Goal: Information Seeking & Learning: Learn about a topic

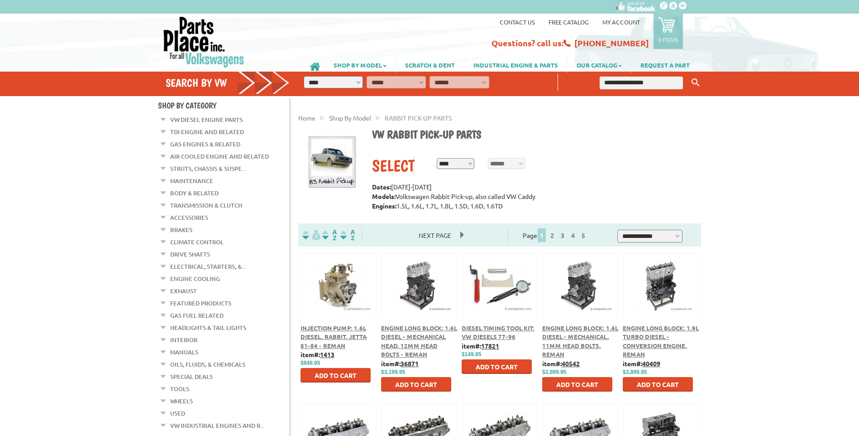
scroll to position [45, 0]
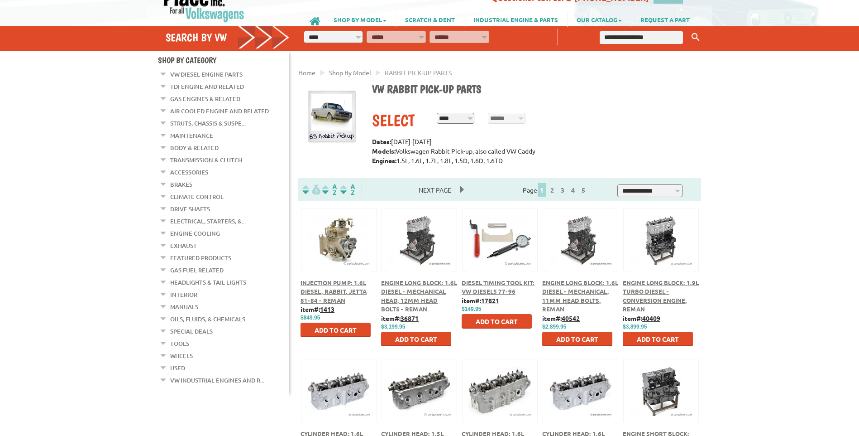
click at [469, 120] on select "**********" at bounding box center [456, 118] width 38 height 11
select select "*********"
click at [437, 113] on select "**********" at bounding box center [456, 118] width 38 height 11
select select "*********"
select select
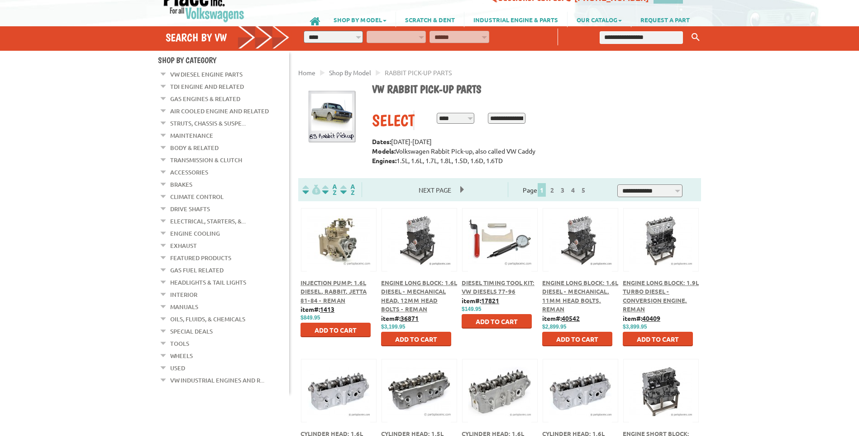
click at [523, 119] on select "**********" at bounding box center [507, 118] width 38 height 11
select select "*********"
click at [488, 113] on select "**********" at bounding box center [507, 118] width 38 height 11
select select
click at [590, 118] on span "RESET" at bounding box center [586, 117] width 19 height 8
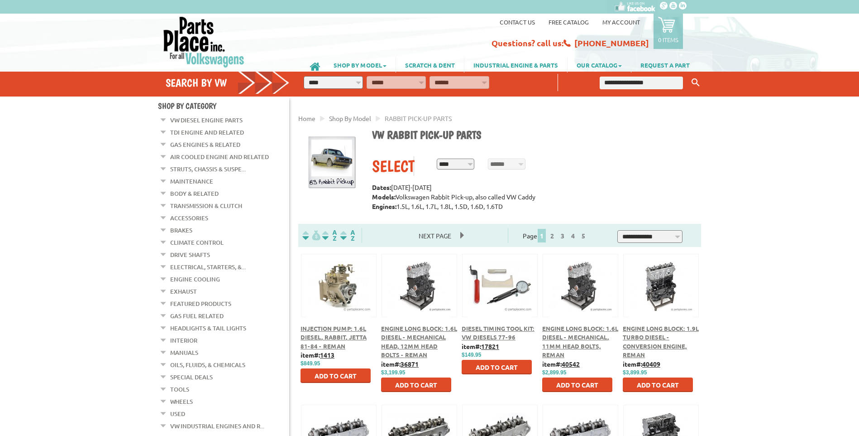
click at [467, 164] on select "**********" at bounding box center [456, 163] width 38 height 11
select select "*********"
click at [437, 159] on select "**********" at bounding box center [456, 163] width 38 height 11
select select "*********"
select select
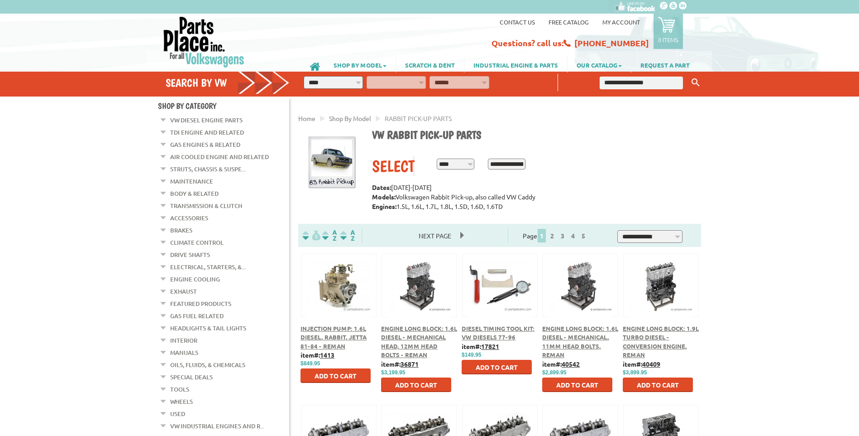
click at [522, 161] on select "**********" at bounding box center [507, 163] width 38 height 11
select select "*********"
click at [488, 159] on select "**********" at bounding box center [507, 163] width 38 height 11
select select
click at [553, 166] on input "******" at bounding box center [548, 163] width 36 height 14
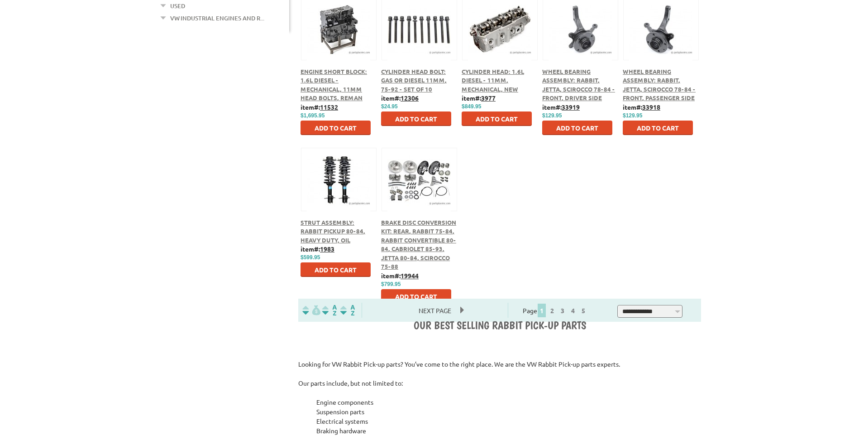
scroll to position [453, 0]
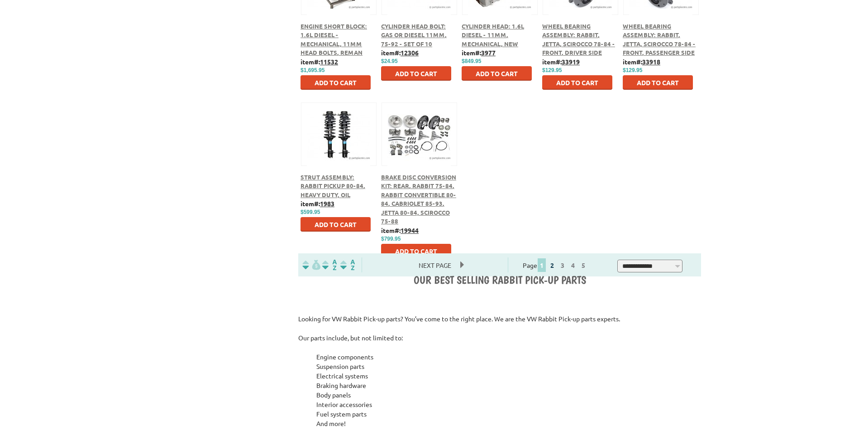
click at [556, 268] on link "2" at bounding box center [552, 265] width 8 height 8
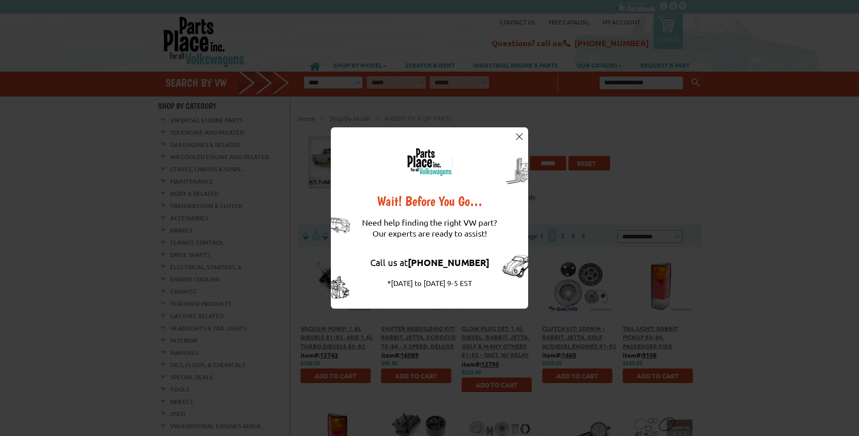
click at [520, 137] on img at bounding box center [519, 136] width 7 height 7
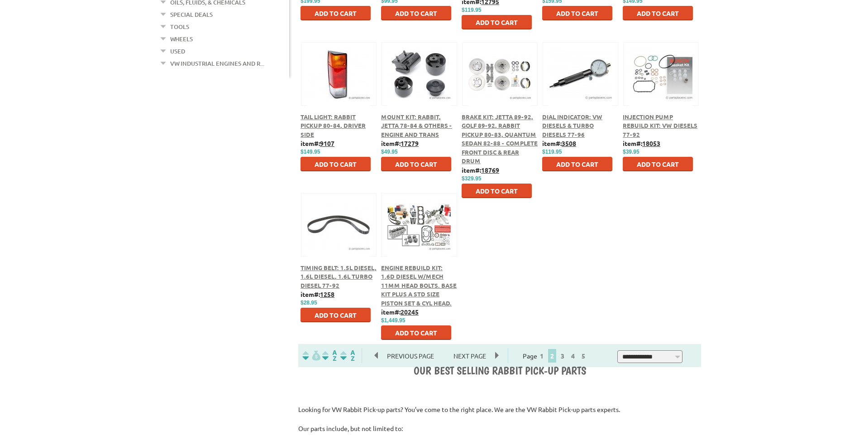
scroll to position [407, 0]
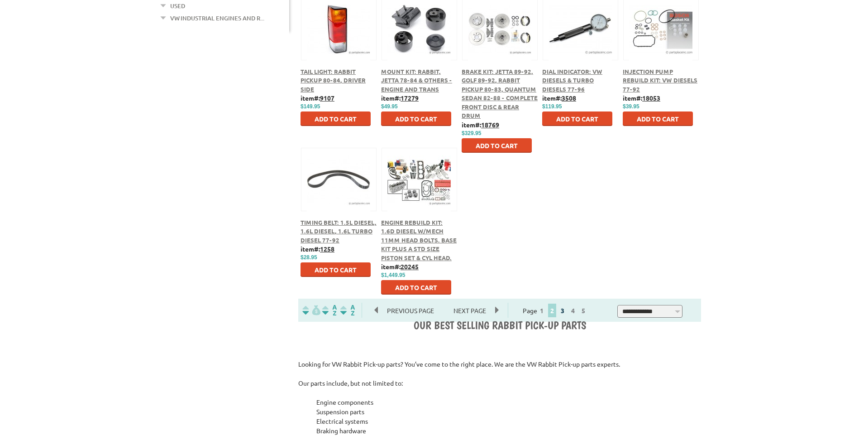
click at [567, 309] on link "3" at bounding box center [563, 310] width 8 height 8
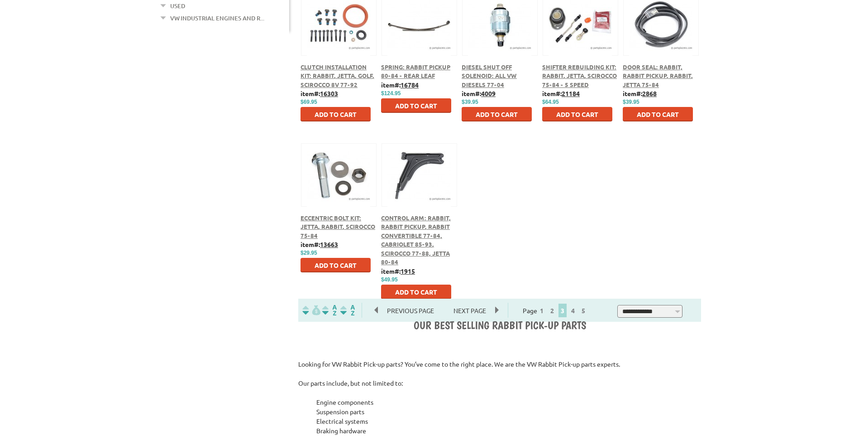
scroll to position [453, 0]
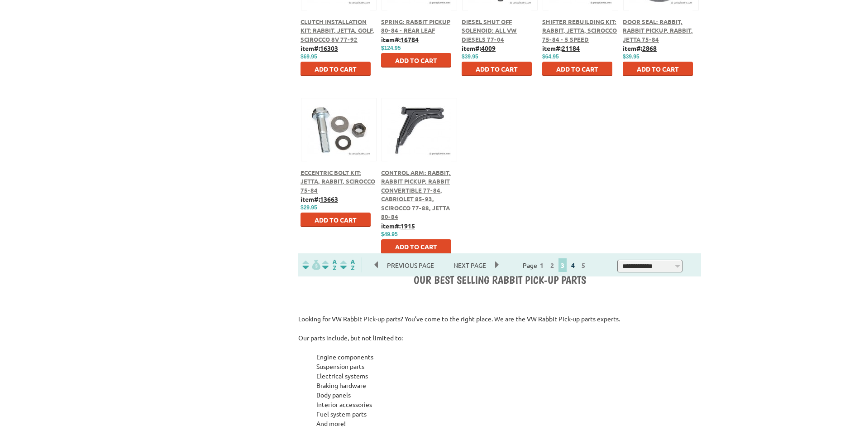
click at [577, 266] on link "4" at bounding box center [573, 265] width 8 height 8
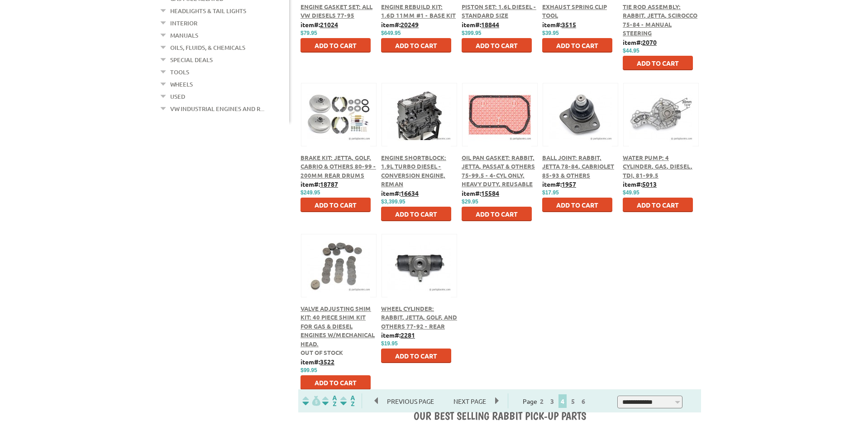
scroll to position [362, 0]
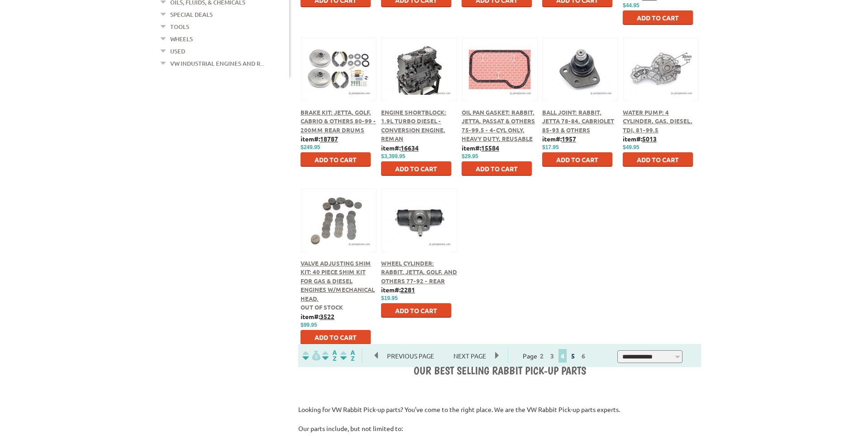
click at [577, 358] on link "5" at bounding box center [573, 355] width 8 height 8
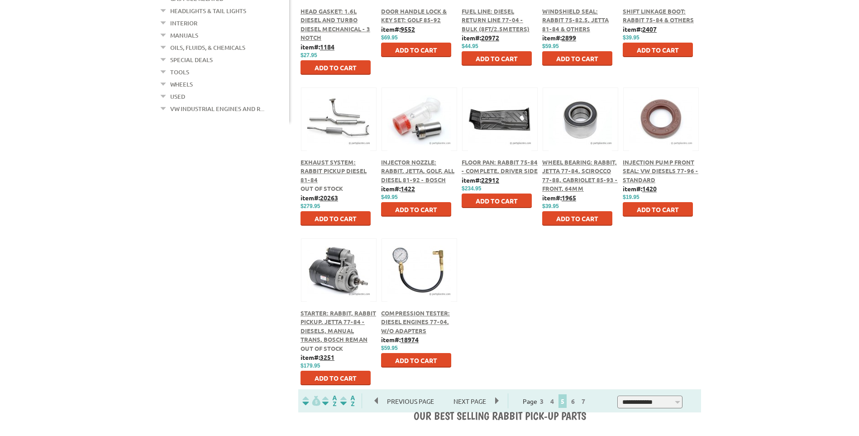
scroll to position [362, 0]
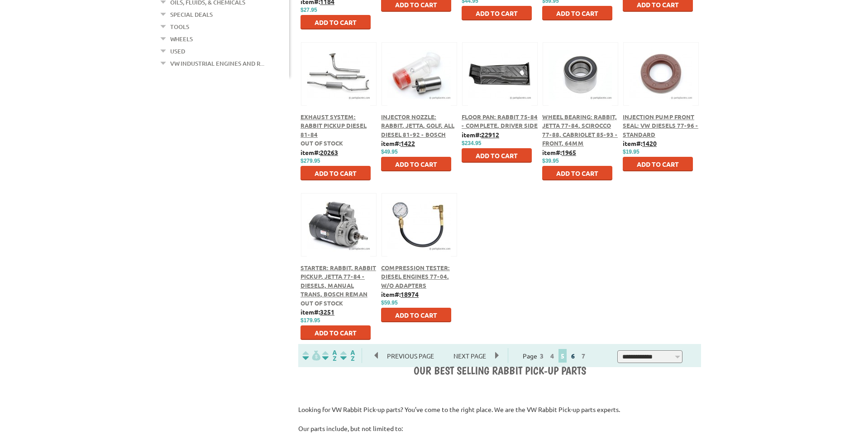
click at [577, 357] on link "6" at bounding box center [573, 355] width 8 height 8
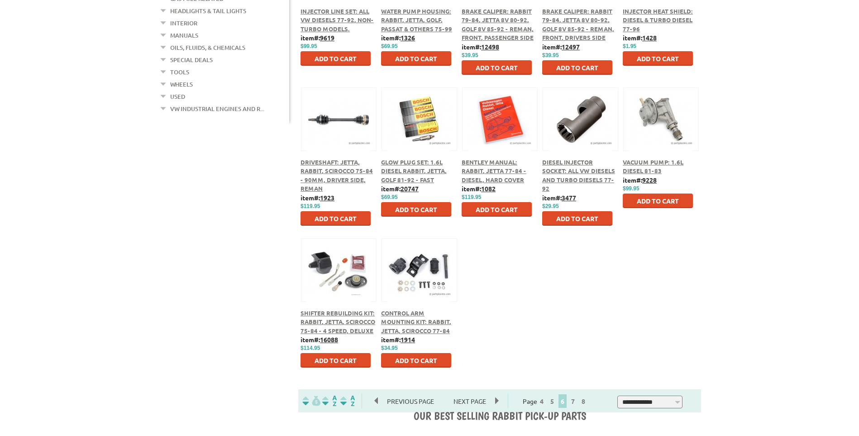
scroll to position [362, 0]
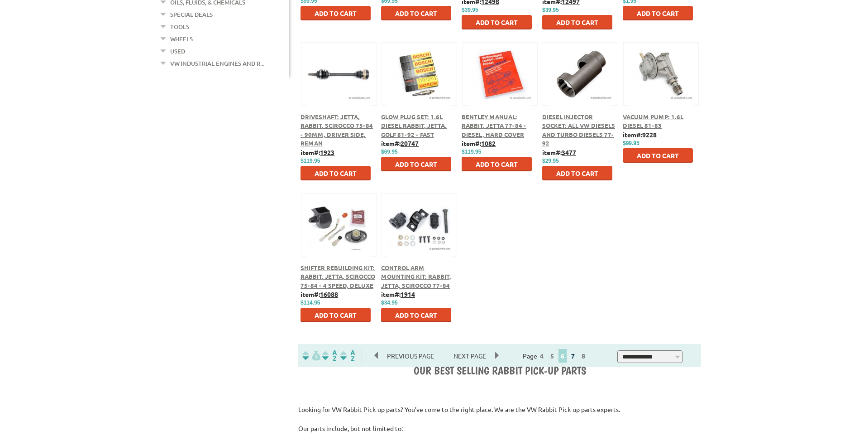
click at [577, 359] on link "7" at bounding box center [573, 355] width 8 height 8
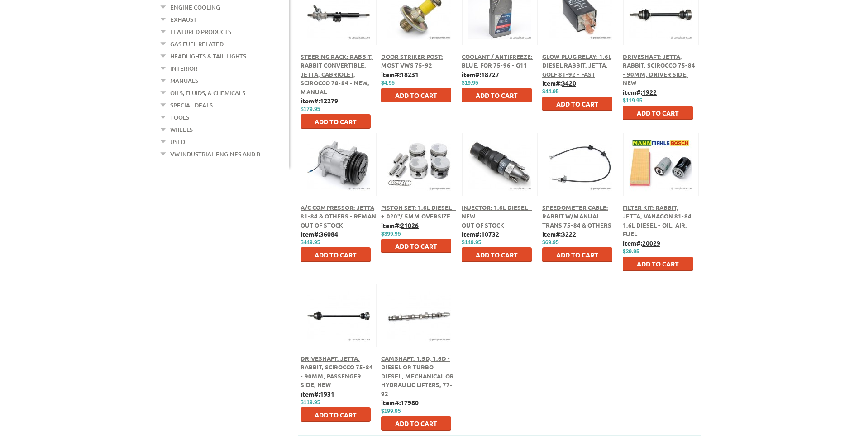
scroll to position [317, 0]
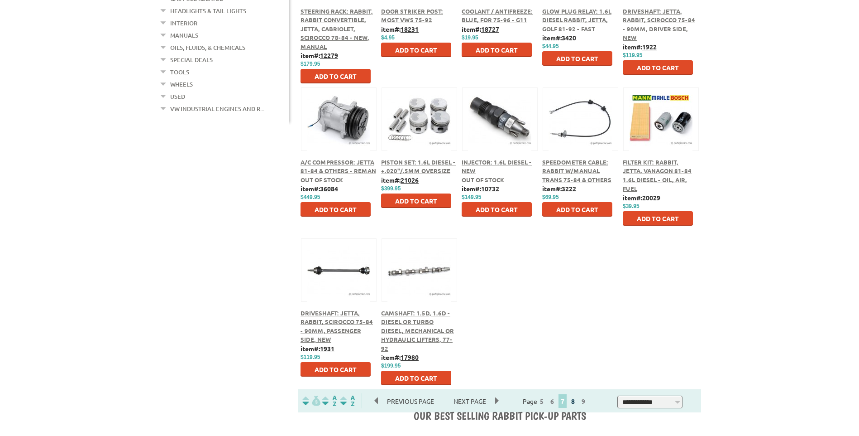
click at [577, 404] on link "8" at bounding box center [573, 401] width 8 height 8
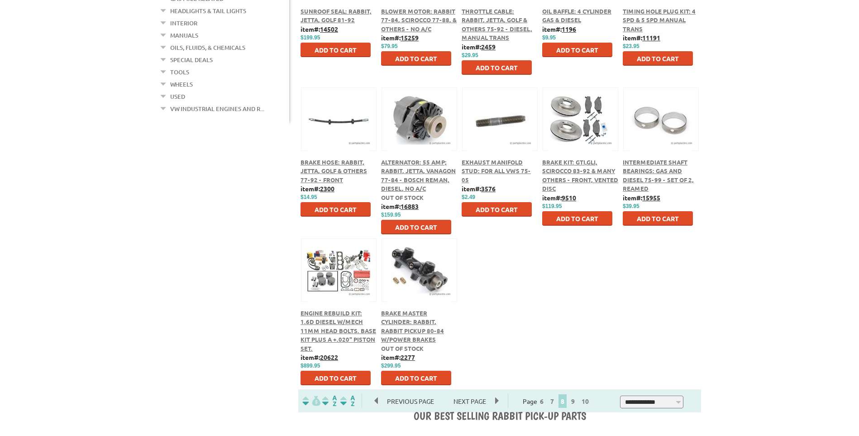
scroll to position [362, 0]
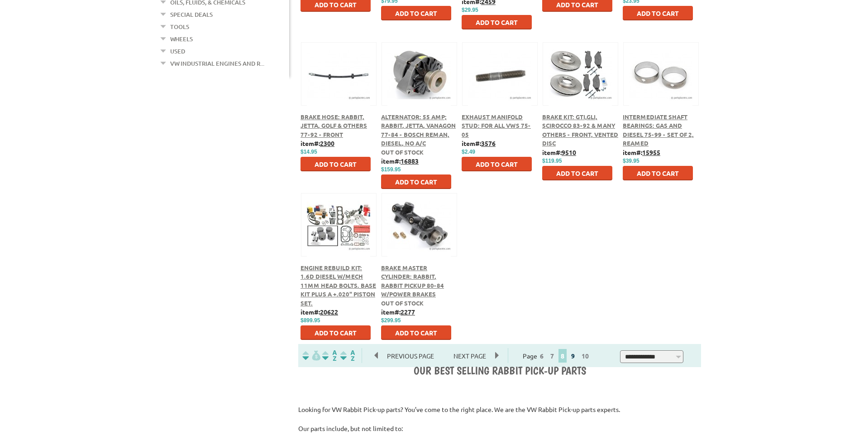
click at [577, 356] on link "9" at bounding box center [573, 355] width 8 height 8
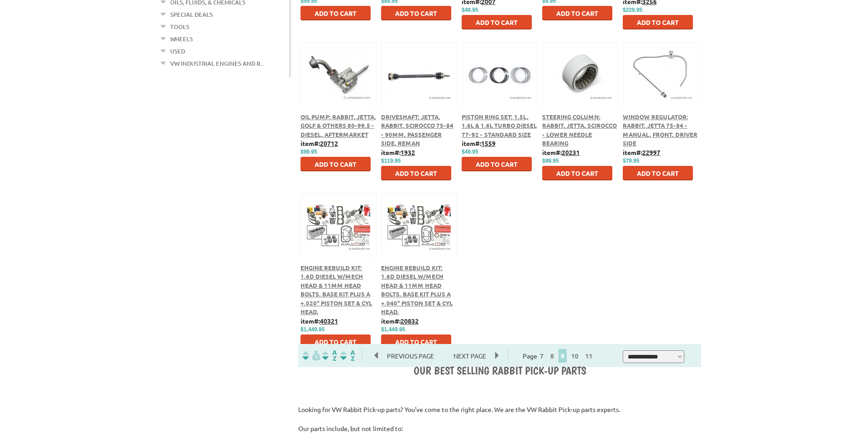
scroll to position [407, 0]
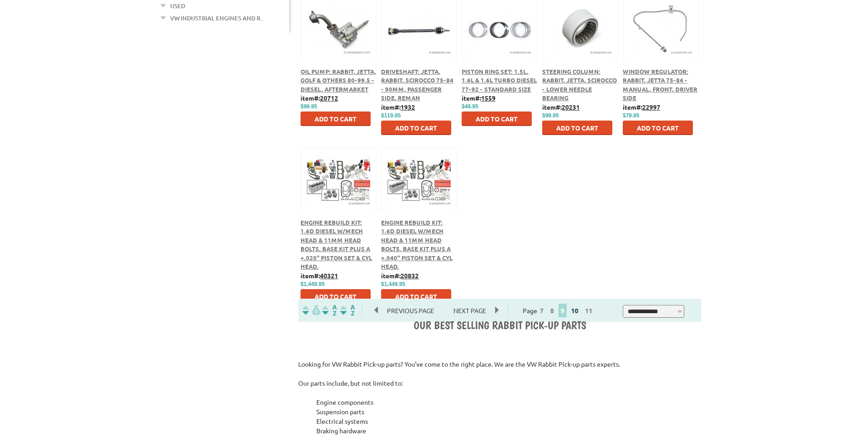
click at [581, 310] on link "10" at bounding box center [575, 310] width 12 height 8
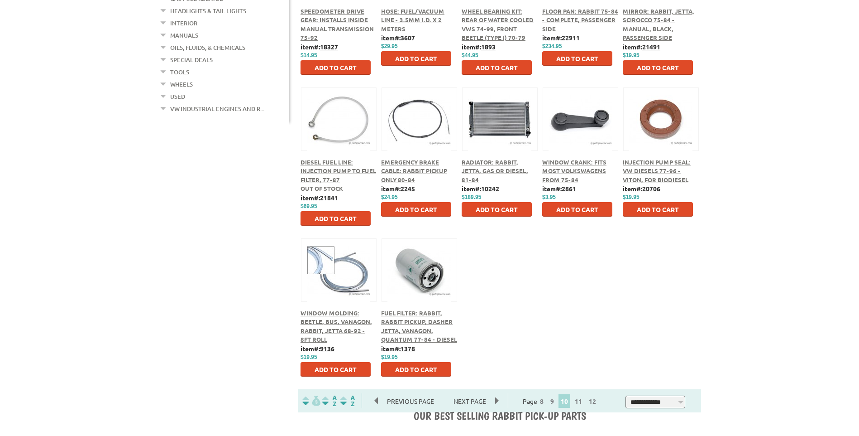
scroll to position [362, 0]
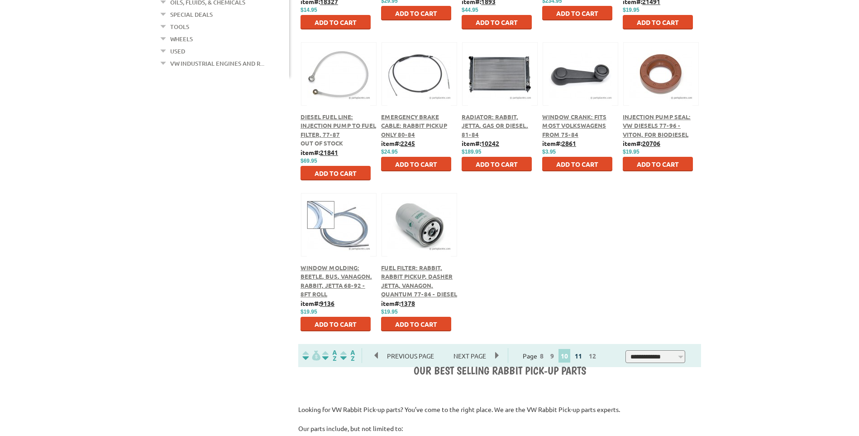
click at [584, 355] on link "11" at bounding box center [579, 355] width 12 height 8
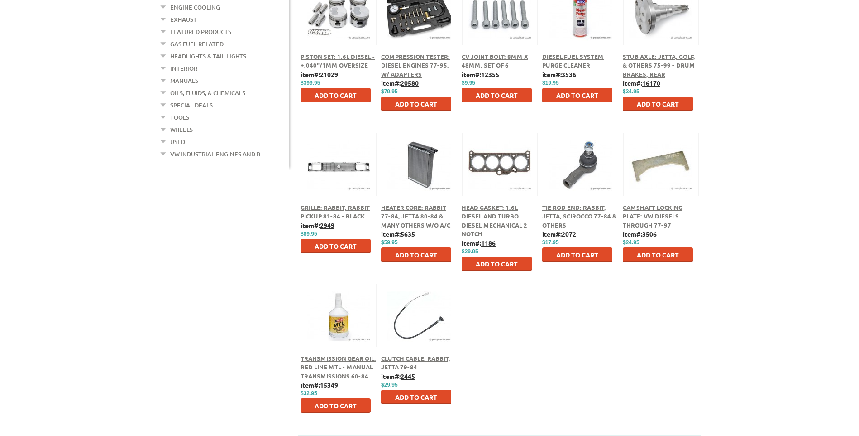
scroll to position [317, 0]
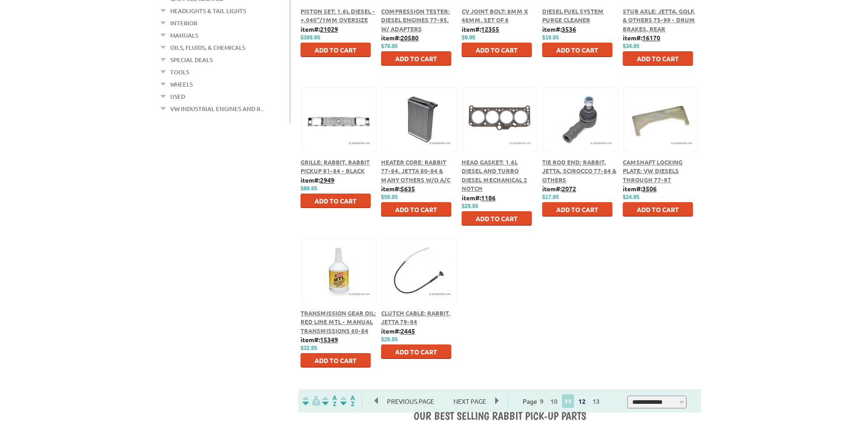
click at [586, 401] on link "12" at bounding box center [582, 401] width 12 height 8
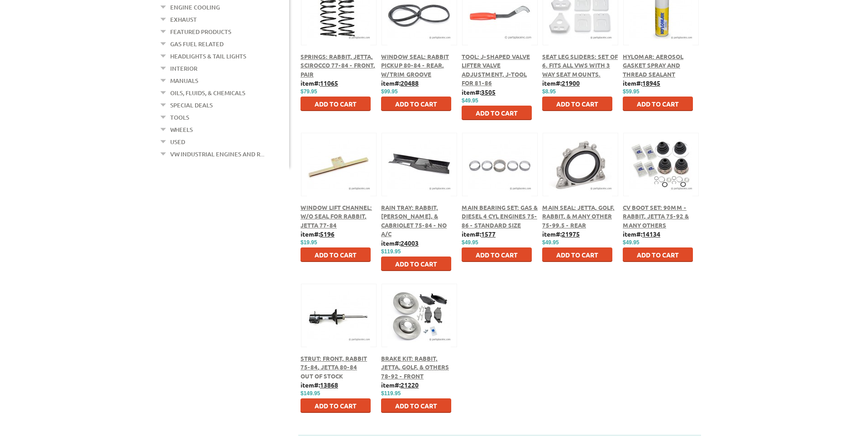
scroll to position [362, 0]
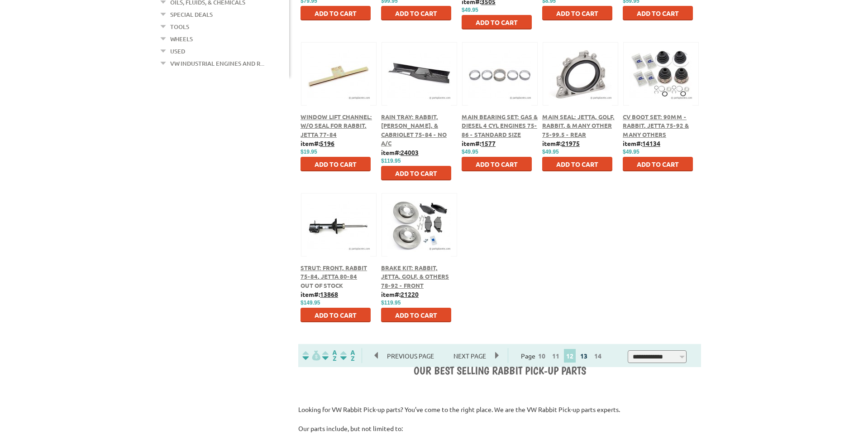
click at [588, 357] on link "13" at bounding box center [584, 355] width 12 height 8
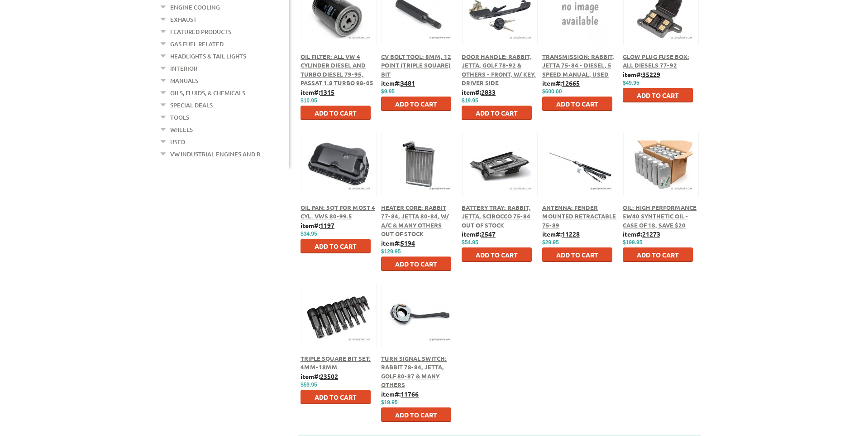
scroll to position [317, 0]
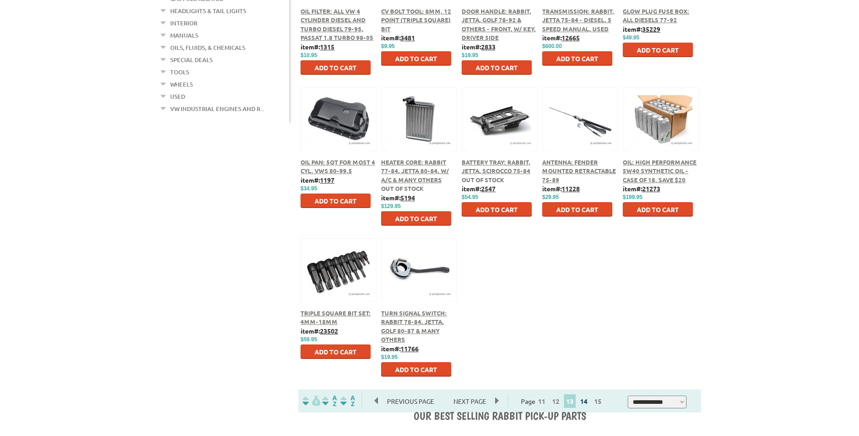
click at [587, 403] on link "14" at bounding box center [584, 401] width 12 height 8
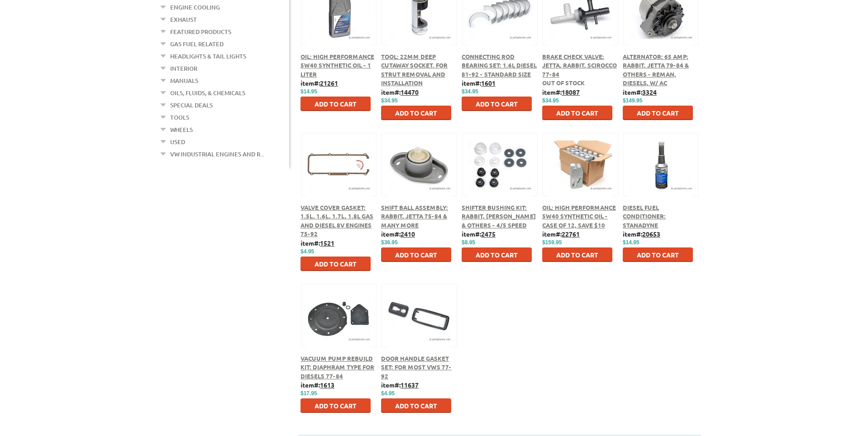
scroll to position [317, 0]
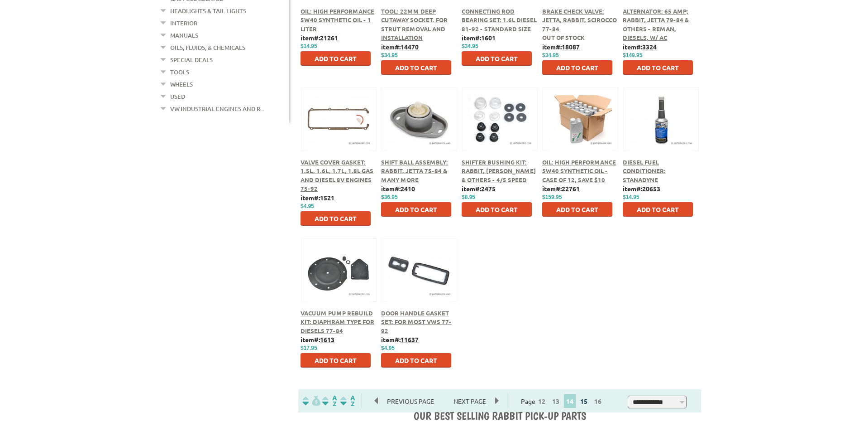
click at [587, 400] on link "15" at bounding box center [584, 401] width 12 height 8
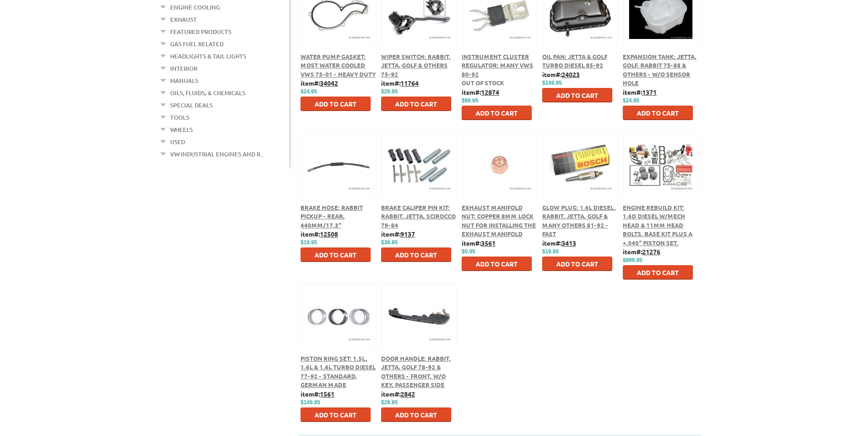
scroll to position [317, 0]
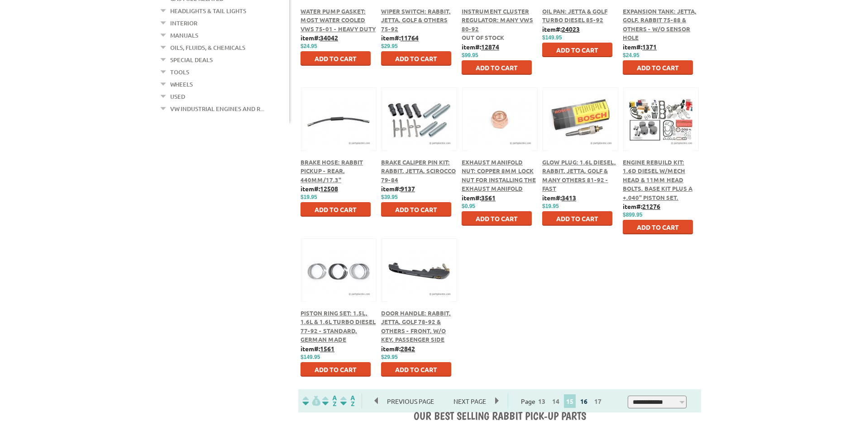
click at [586, 402] on link "16" at bounding box center [584, 401] width 12 height 8
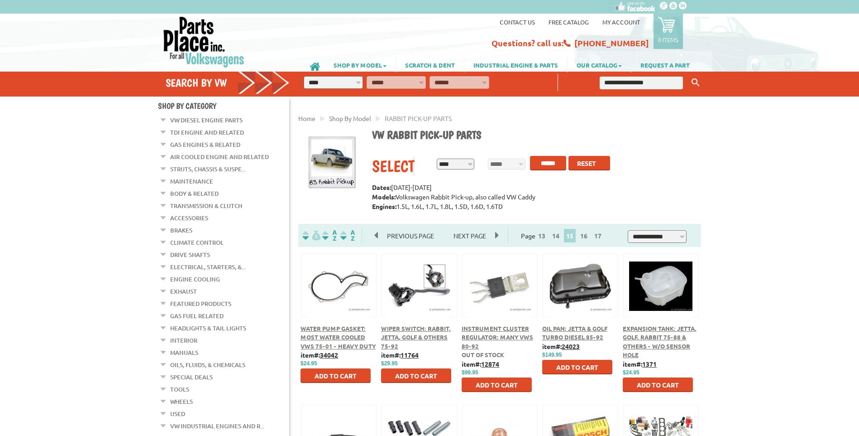
scroll to position [317, 0]
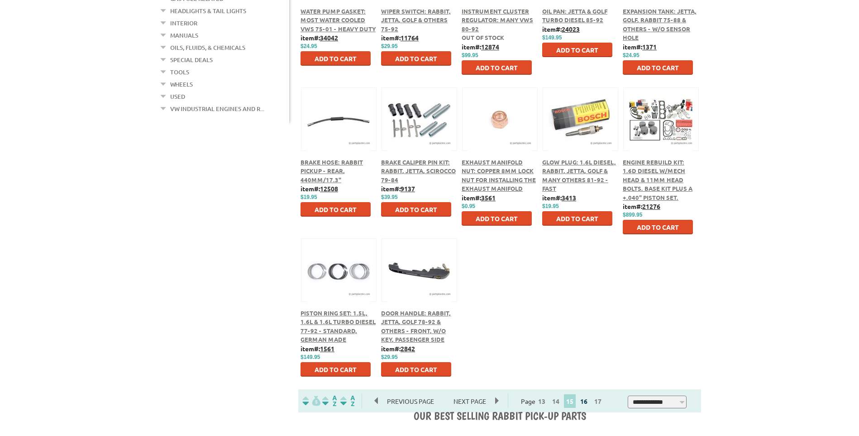
click at [590, 403] on link "16" at bounding box center [584, 401] width 12 height 8
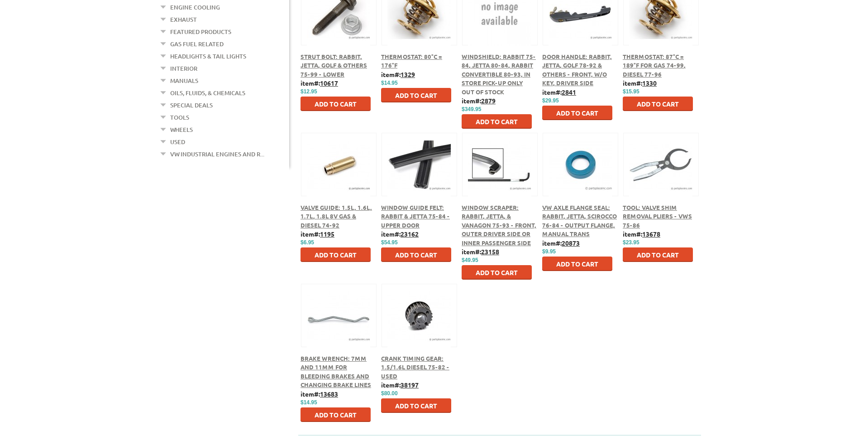
scroll to position [317, 0]
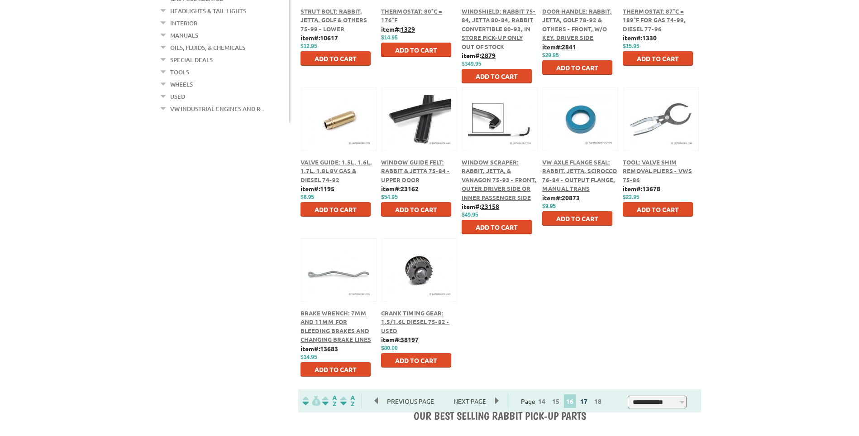
click at [588, 401] on link "17" at bounding box center [584, 401] width 12 height 8
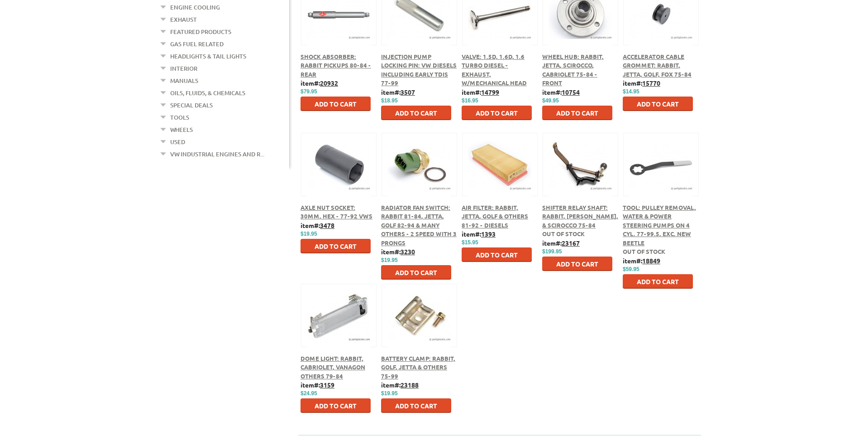
scroll to position [317, 0]
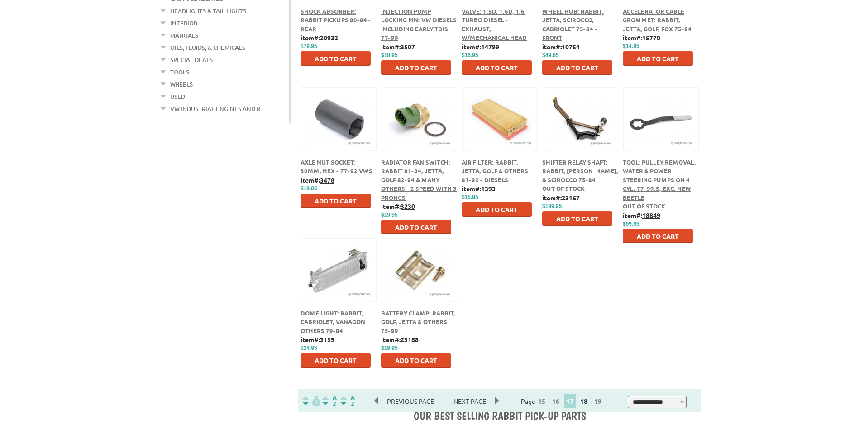
click at [588, 401] on link "18" at bounding box center [584, 401] width 12 height 8
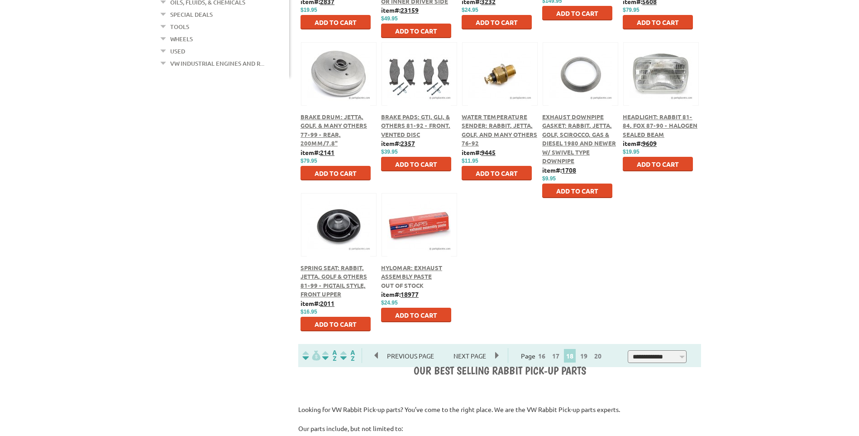
scroll to position [407, 0]
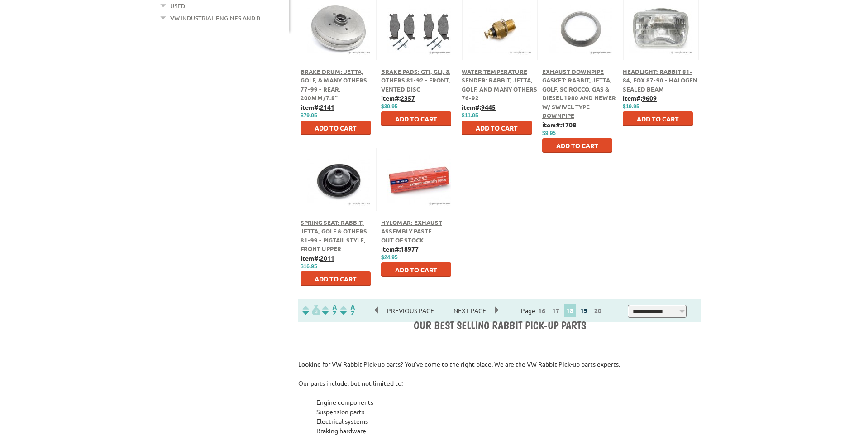
click at [590, 310] on link "19" at bounding box center [584, 310] width 12 height 8
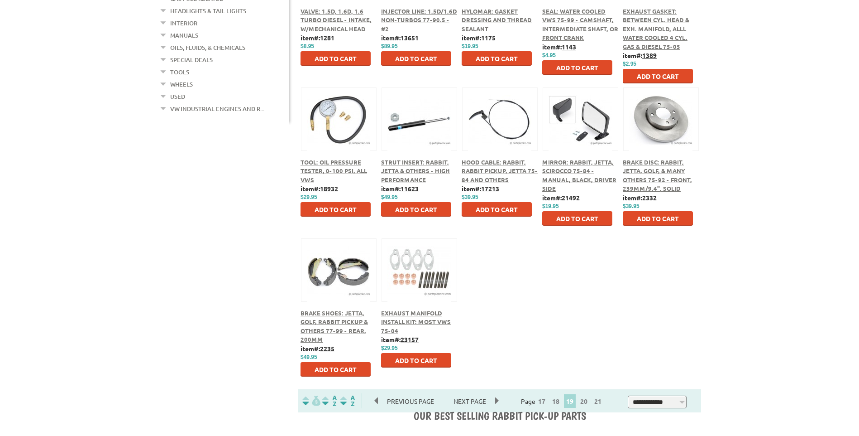
scroll to position [362, 0]
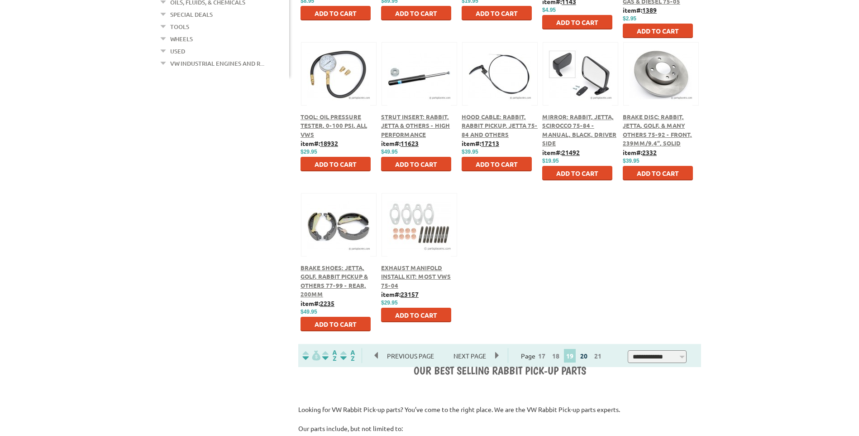
click at [590, 355] on link "20" at bounding box center [584, 355] width 12 height 8
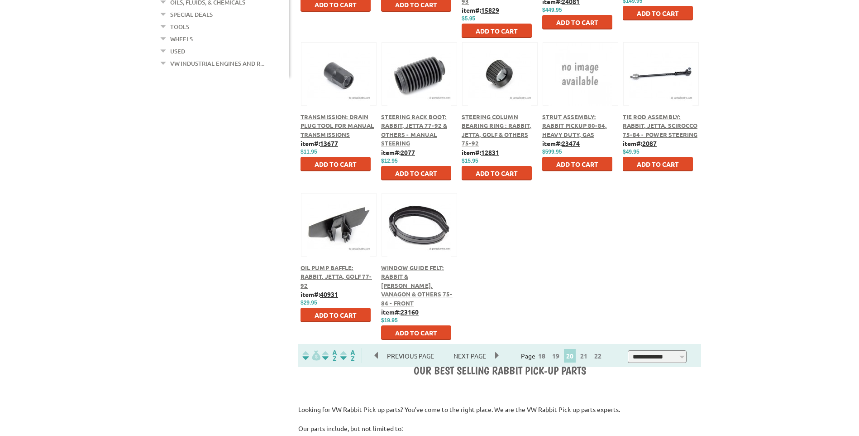
scroll to position [407, 0]
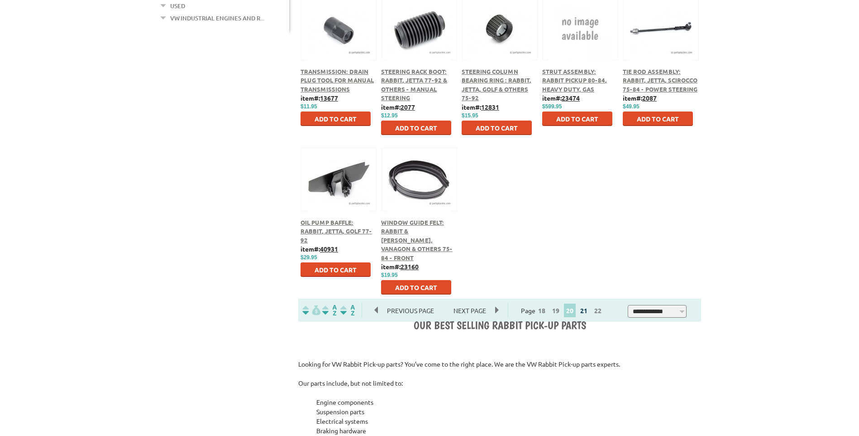
click at [590, 311] on link "21" at bounding box center [584, 310] width 12 height 8
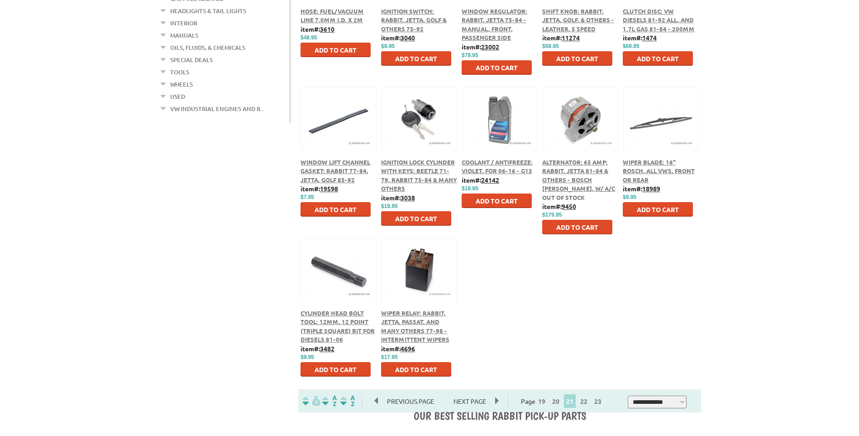
scroll to position [362, 0]
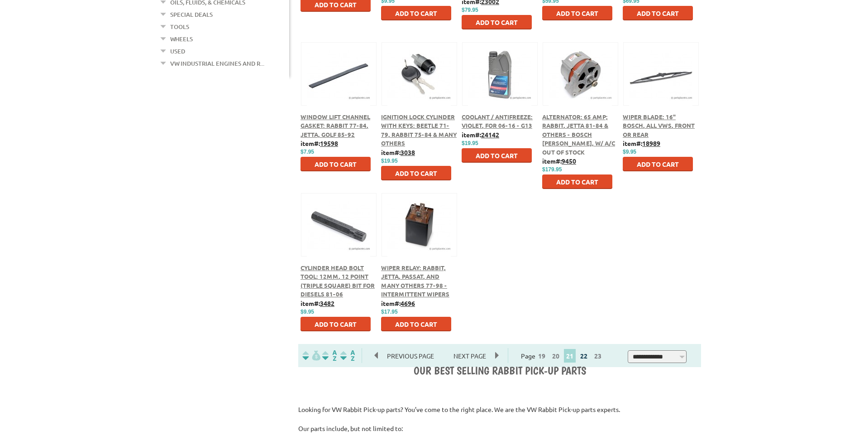
click at [590, 355] on link "22" at bounding box center [584, 355] width 12 height 8
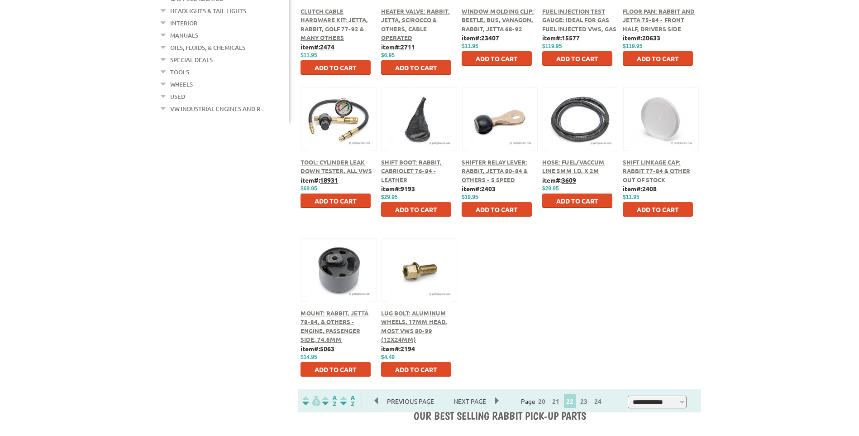
scroll to position [362, 0]
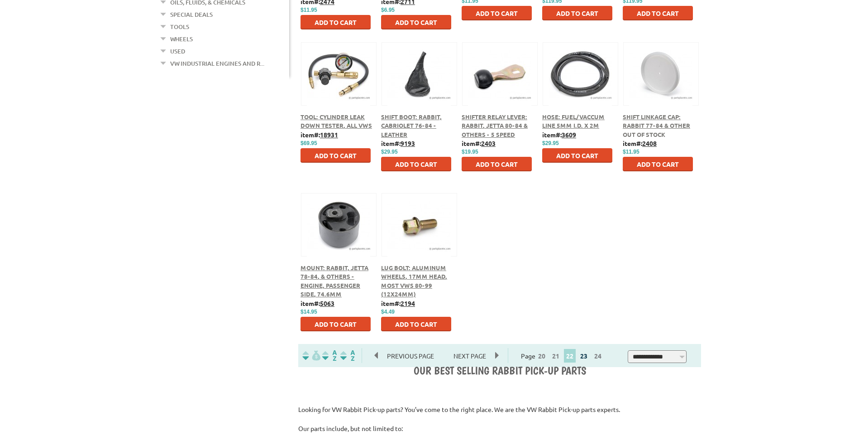
click at [590, 358] on link "23" at bounding box center [584, 355] width 12 height 8
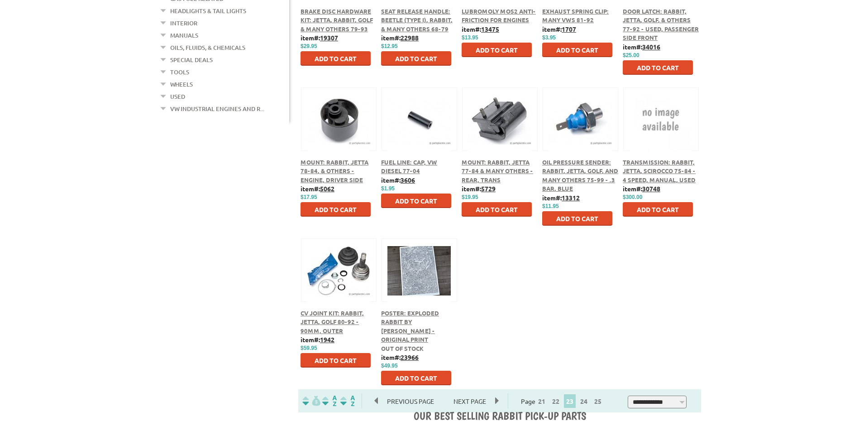
scroll to position [362, 0]
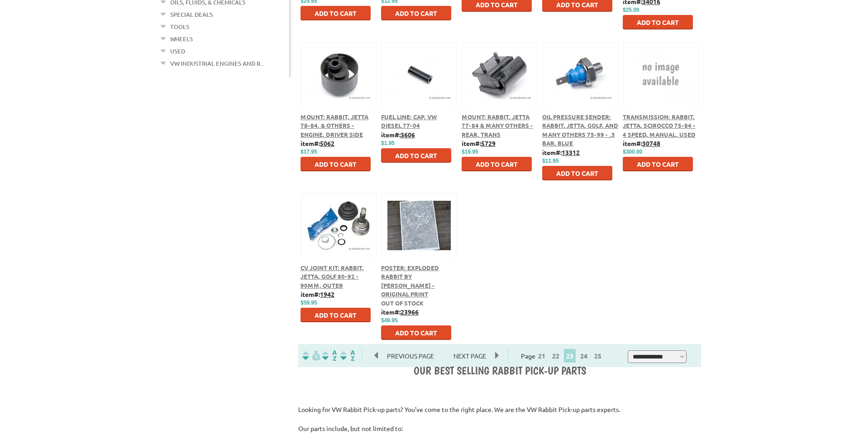
click at [414, 230] on button at bounding box center [419, 223] width 58 height 15
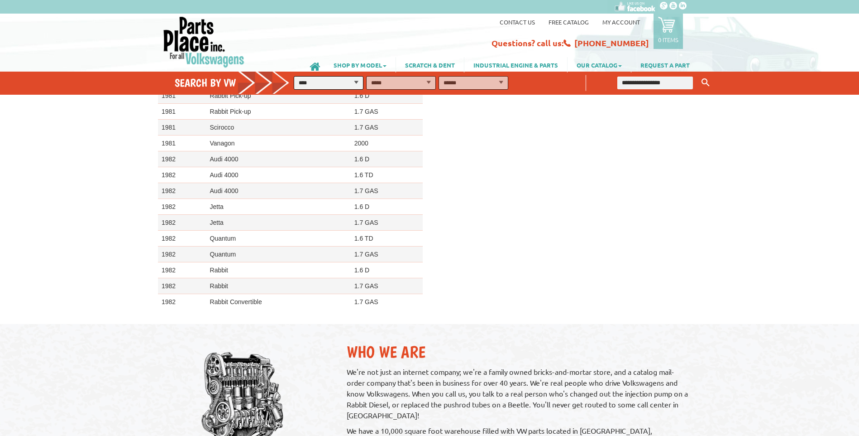
scroll to position [2041, 0]
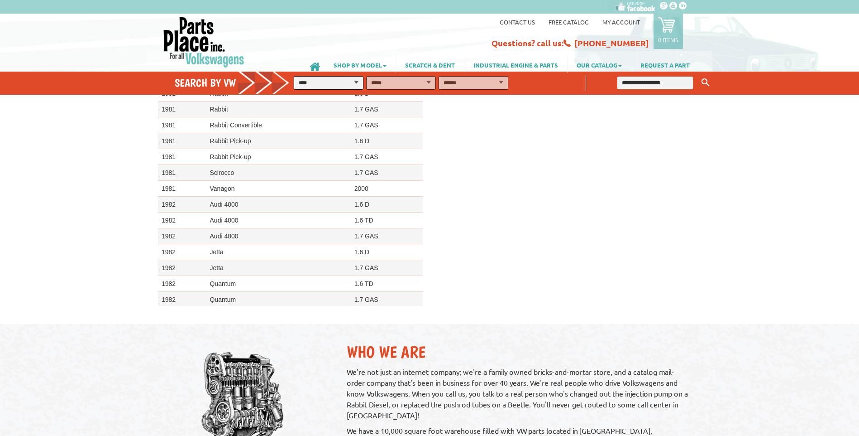
click at [266, 135] on td "Rabbit Pick-up" at bounding box center [278, 141] width 144 height 16
click at [240, 138] on td "Rabbit Pick-up" at bounding box center [278, 141] width 144 height 16
click at [236, 141] on td "Rabbit Pick-up" at bounding box center [278, 141] width 144 height 16
drag, startPoint x: 236, startPoint y: 141, endPoint x: 221, endPoint y: 141, distance: 14.5
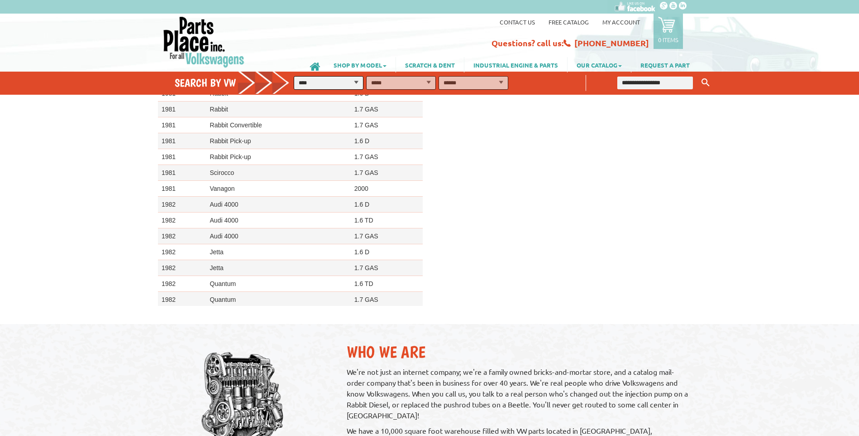
click at [221, 141] on td "Rabbit Pick-up" at bounding box center [278, 141] width 144 height 16
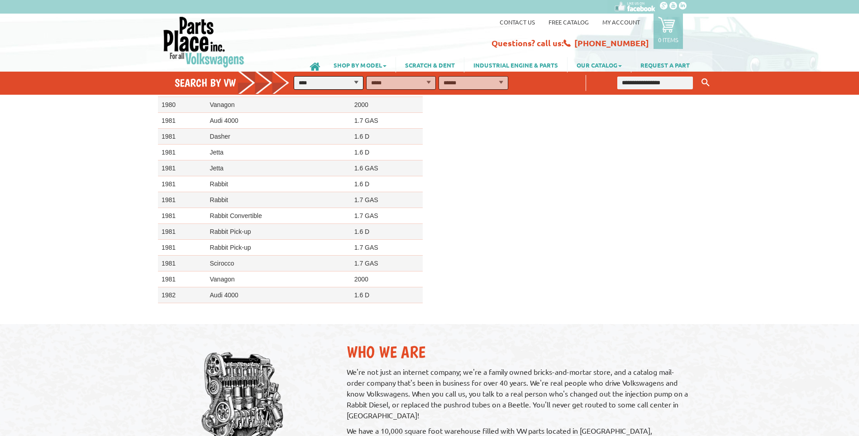
click at [371, 183] on td "1.6 D" at bounding box center [387, 184] width 72 height 16
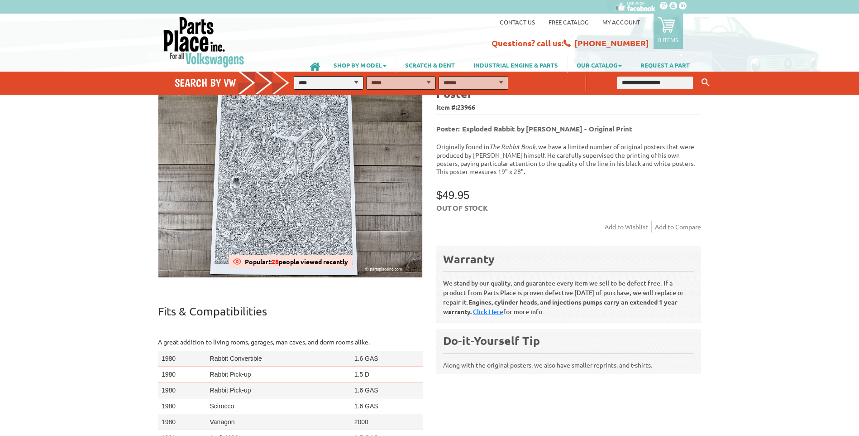
scroll to position [0, 0]
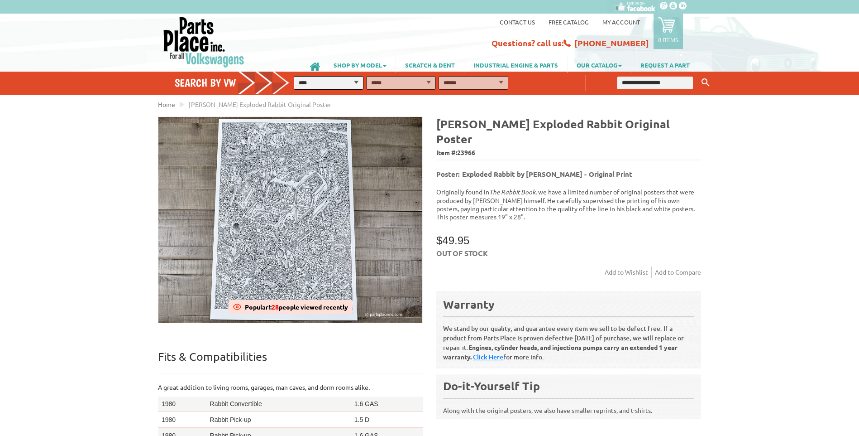
drag, startPoint x: 473, startPoint y: 136, endPoint x: 539, endPoint y: 145, distance: 66.3
click at [539, 145] on div "Peter Aschwanden Exploded Rabbit Original Poster Item #: 23966" at bounding box center [568, 137] width 265 height 43
click at [539, 146] on span "Item #: 23966" at bounding box center [568, 152] width 265 height 13
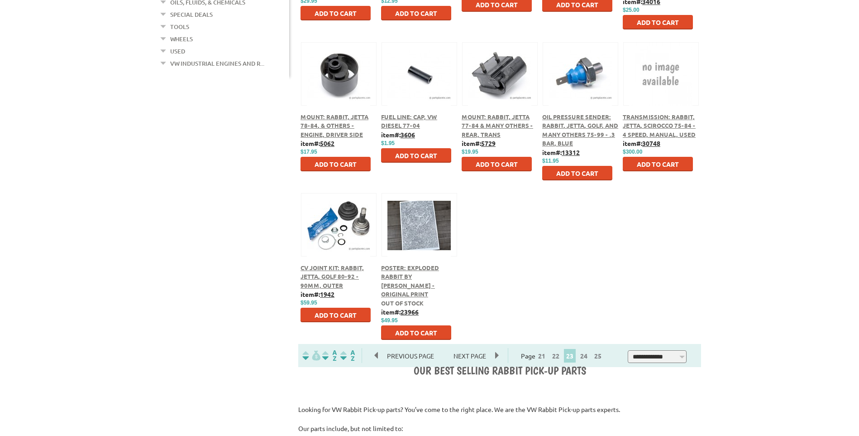
scroll to position [362, 0]
click at [590, 357] on link "24" at bounding box center [584, 355] width 12 height 8
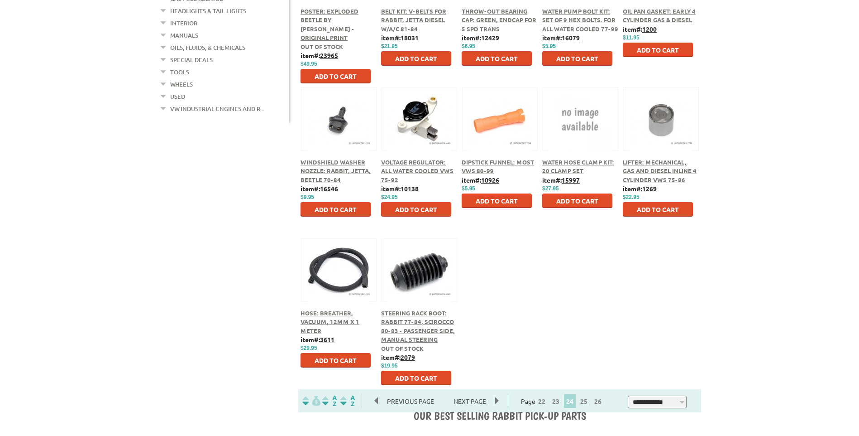
scroll to position [362, 0]
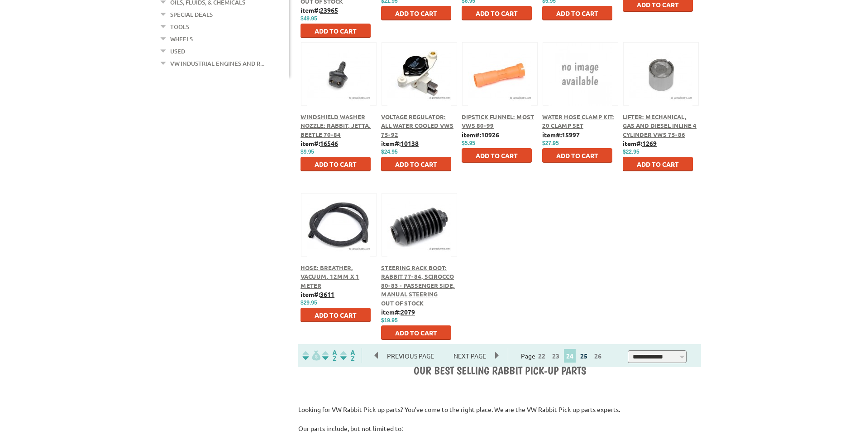
click at [590, 356] on link "25" at bounding box center [584, 355] width 12 height 8
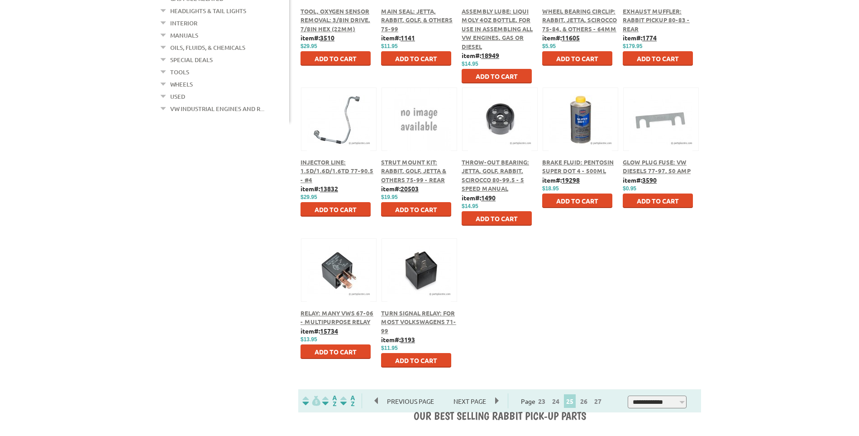
scroll to position [362, 0]
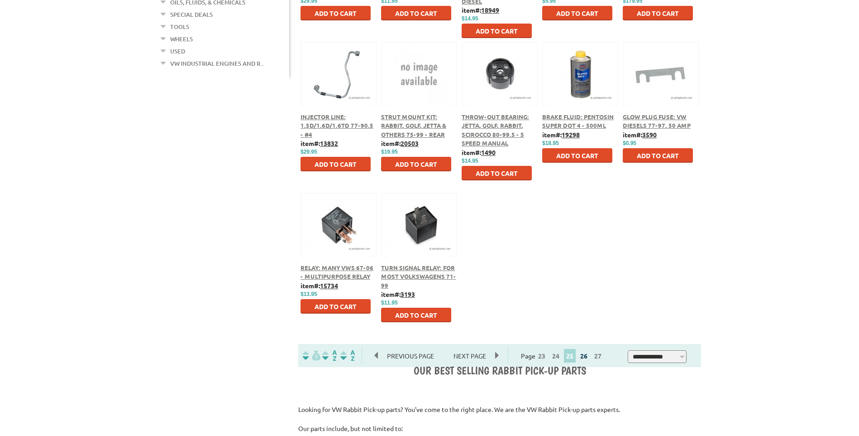
click at [587, 358] on link "26" at bounding box center [584, 355] width 12 height 8
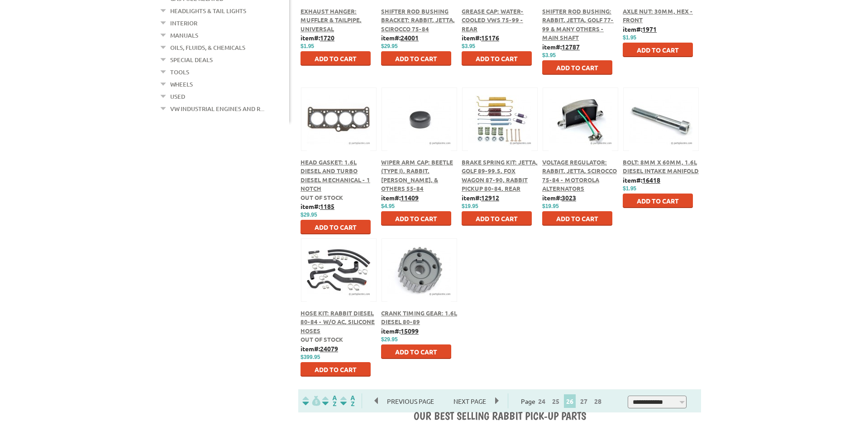
scroll to position [362, 0]
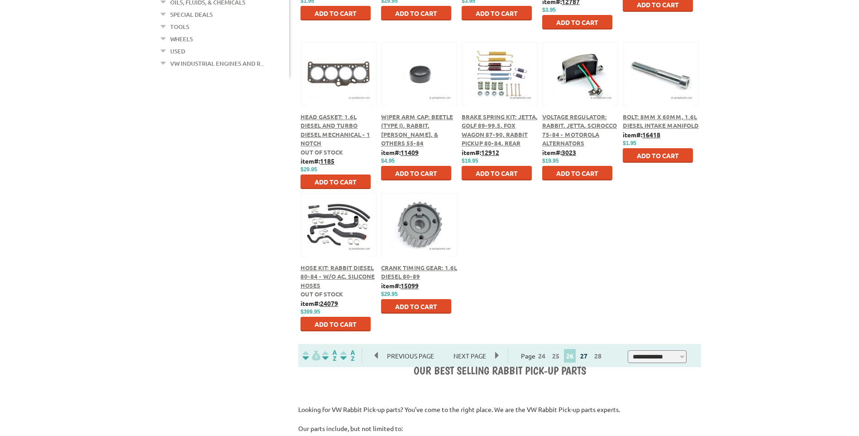
click at [587, 356] on link "27" at bounding box center [584, 355] width 12 height 8
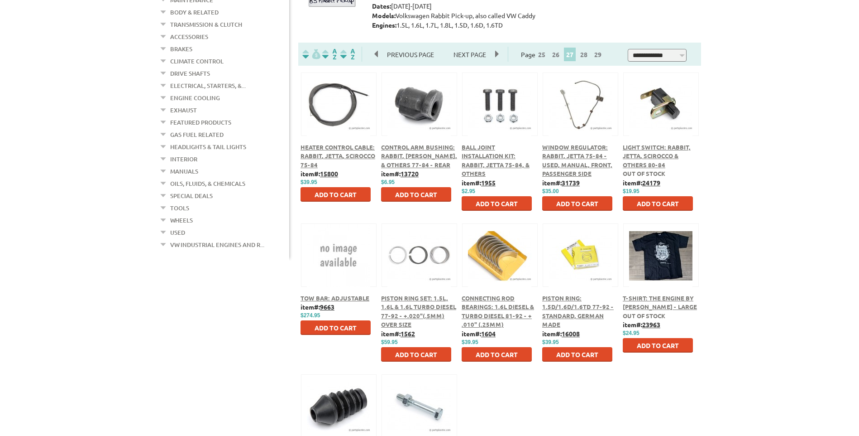
scroll to position [226, 0]
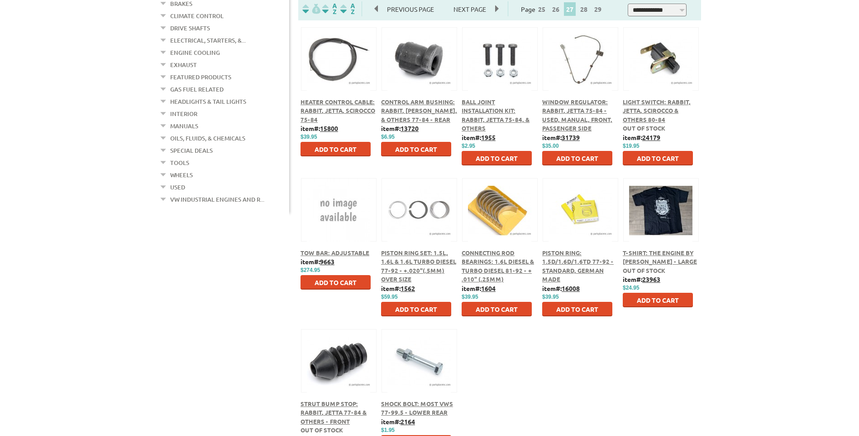
click at [659, 254] on span "T-Shirt: The Engine by Peter Aschwanden - Large" at bounding box center [660, 257] width 74 height 17
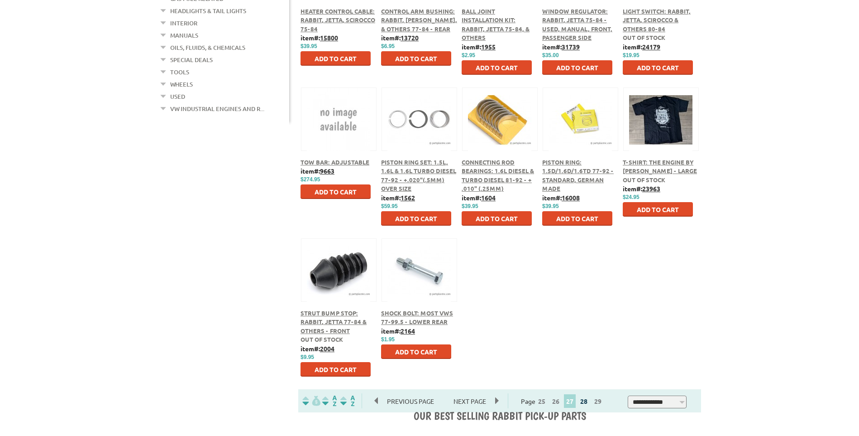
click at [587, 402] on link "28" at bounding box center [584, 401] width 12 height 8
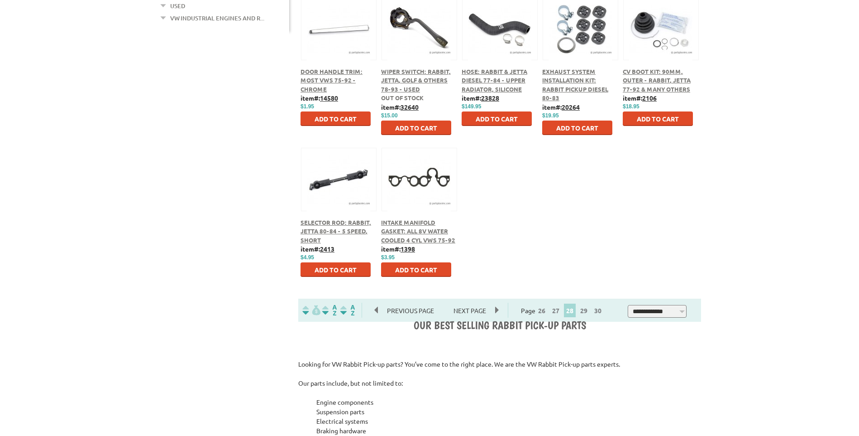
scroll to position [453, 0]
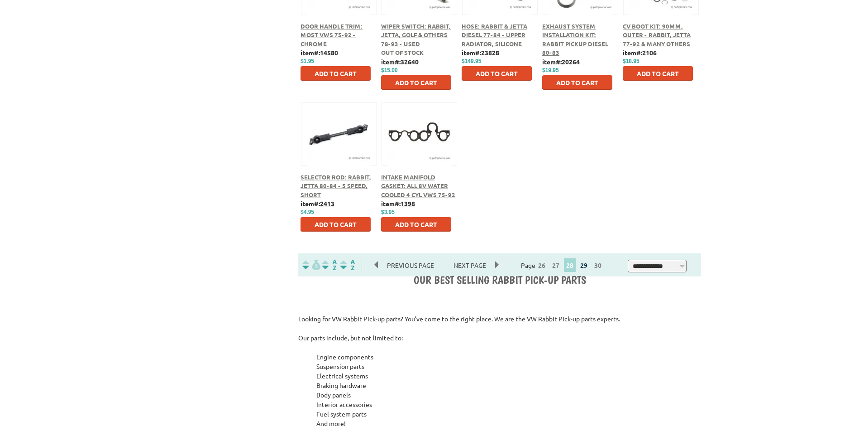
click at [590, 265] on link "29" at bounding box center [584, 265] width 12 height 8
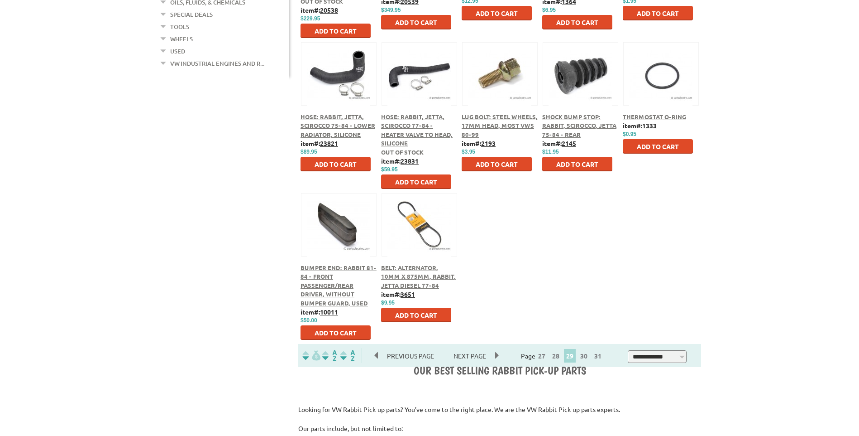
scroll to position [407, 0]
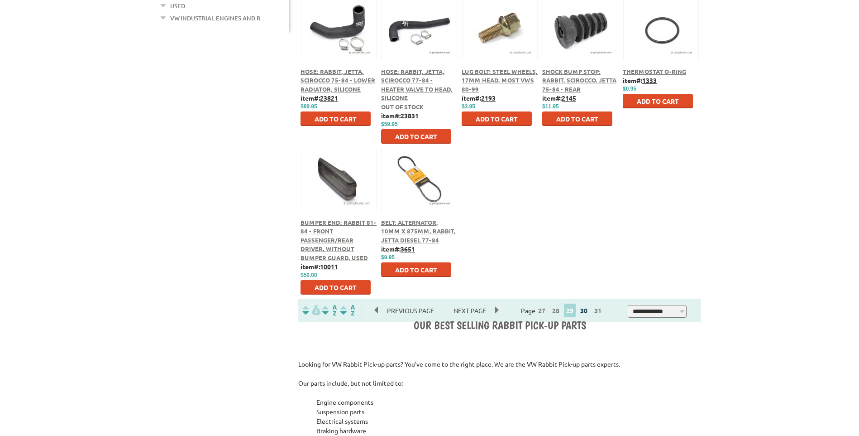
click at [585, 312] on link "30" at bounding box center [584, 310] width 12 height 8
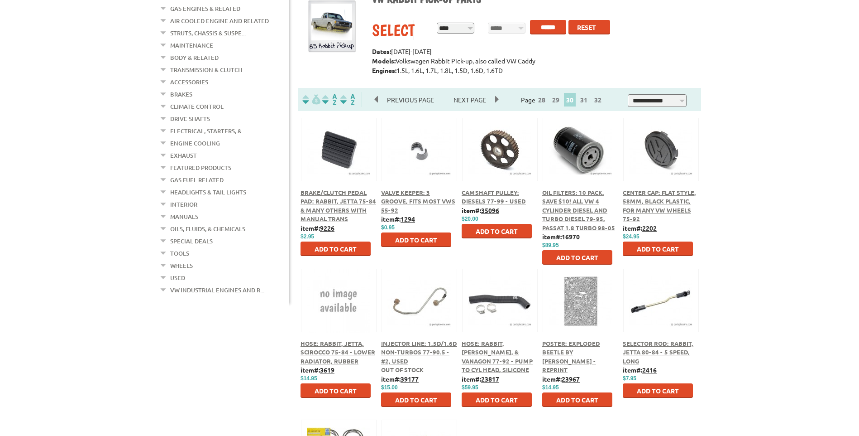
scroll to position [181, 0]
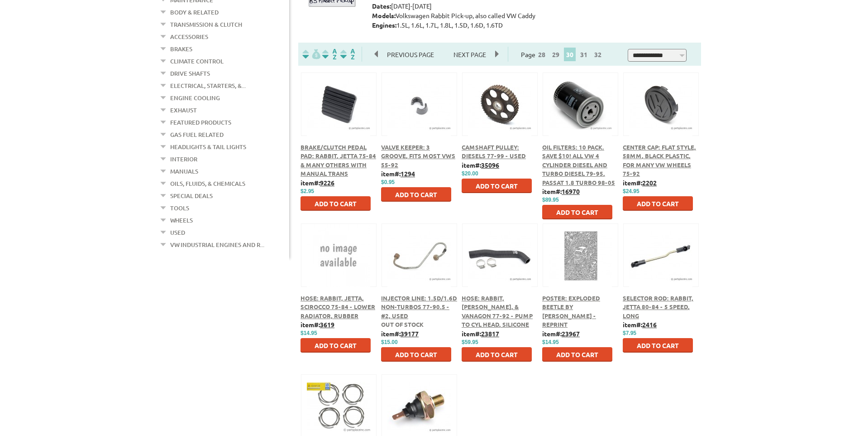
click at [570, 312] on div "Poster: Exploded Beetle by Peter Aschwanden - Reprint" at bounding box center [580, 310] width 76 height 35
click at [569, 301] on span "Poster: Exploded Beetle by Peter Aschwanden - Reprint" at bounding box center [571, 311] width 58 height 34
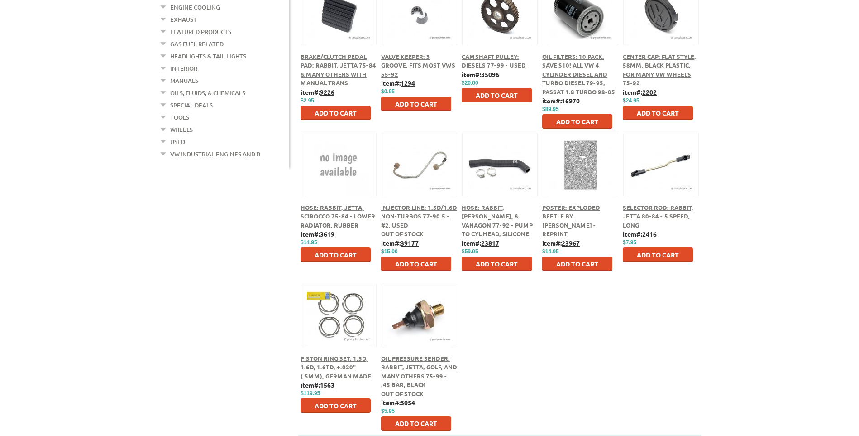
scroll to position [362, 0]
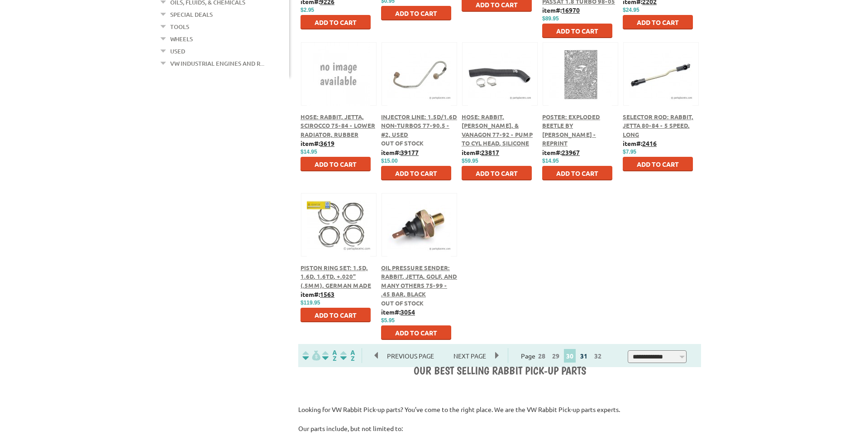
click at [590, 356] on link "31" at bounding box center [584, 355] width 12 height 8
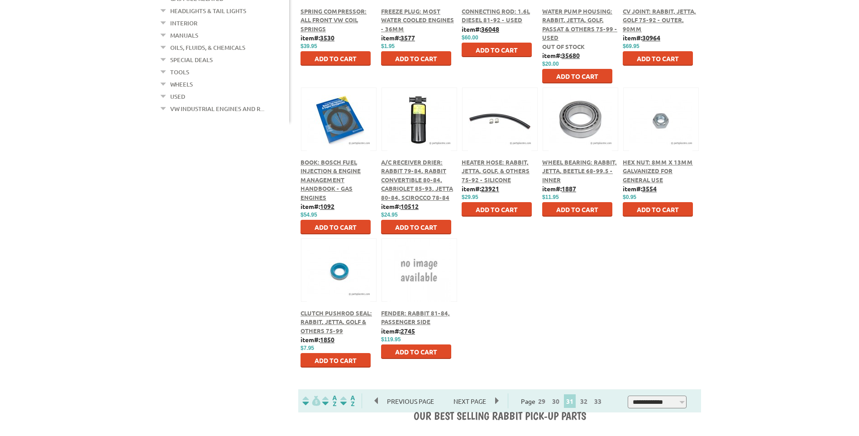
scroll to position [362, 0]
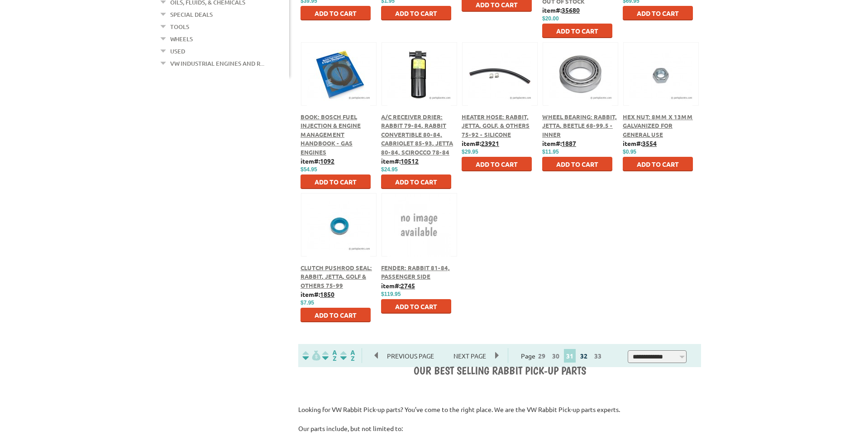
click at [588, 357] on link "32" at bounding box center [584, 355] width 12 height 8
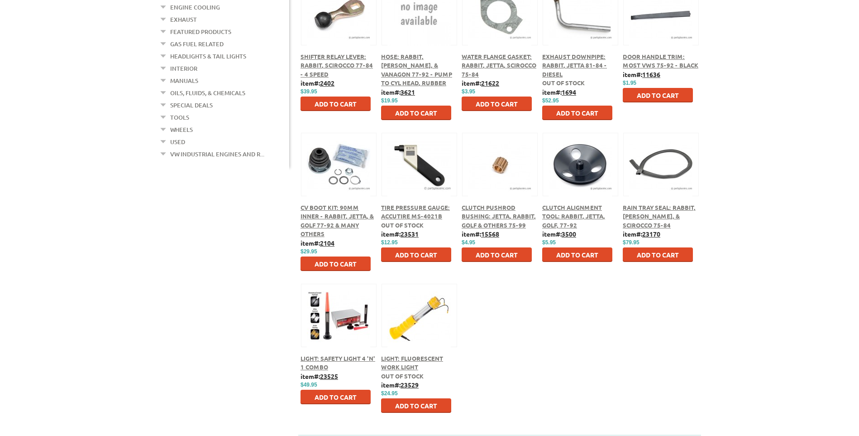
scroll to position [317, 0]
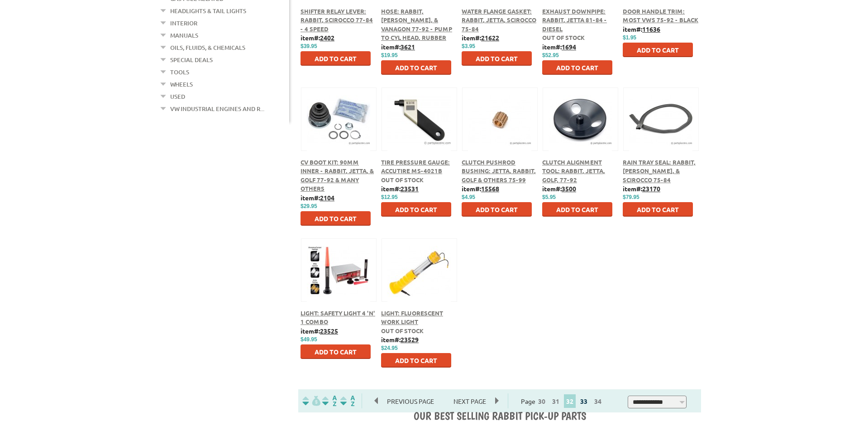
click at [590, 400] on link "33" at bounding box center [584, 401] width 12 height 8
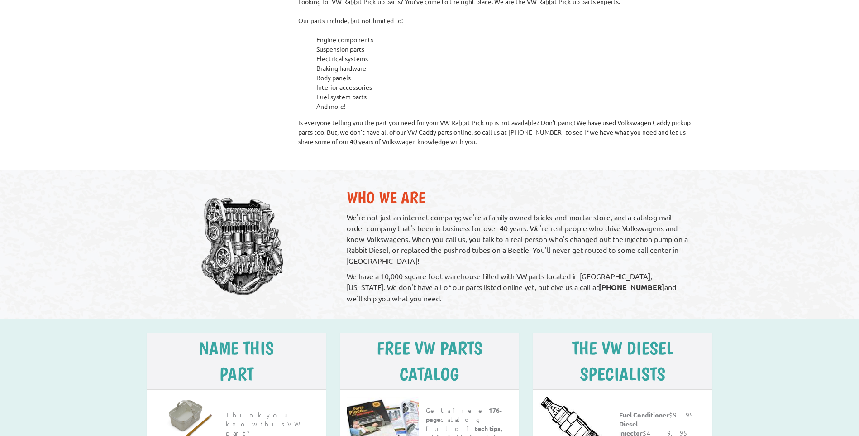
scroll to position [543, 0]
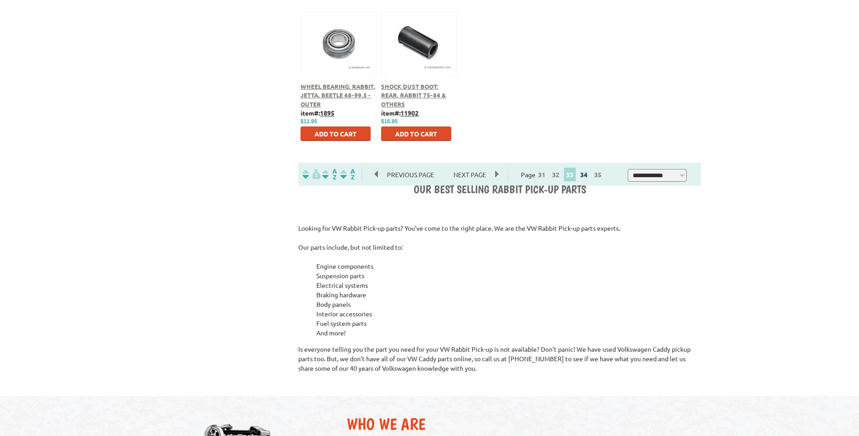
click at [589, 177] on link "34" at bounding box center [584, 174] width 12 height 8
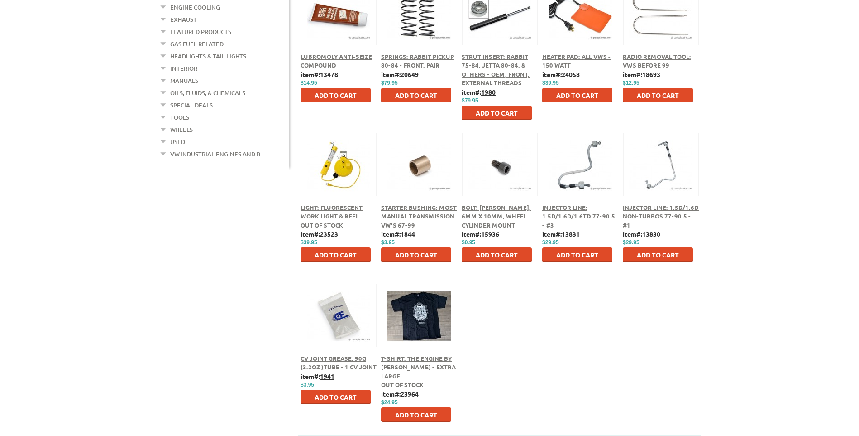
scroll to position [317, 0]
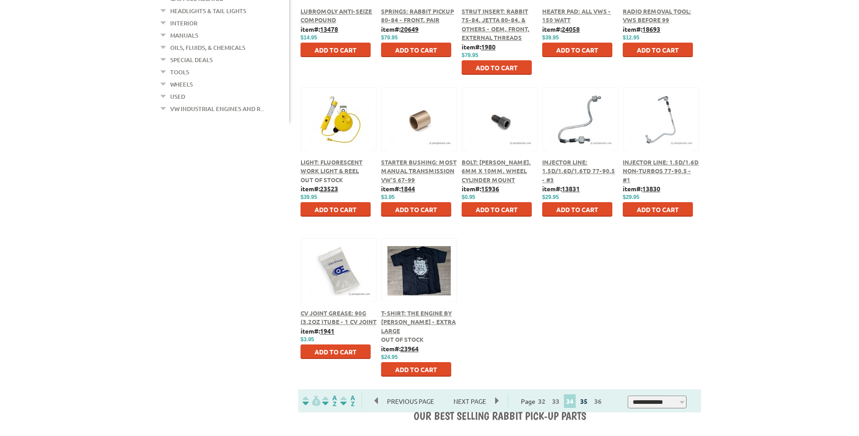
click at [588, 403] on link "35" at bounding box center [584, 401] width 12 height 8
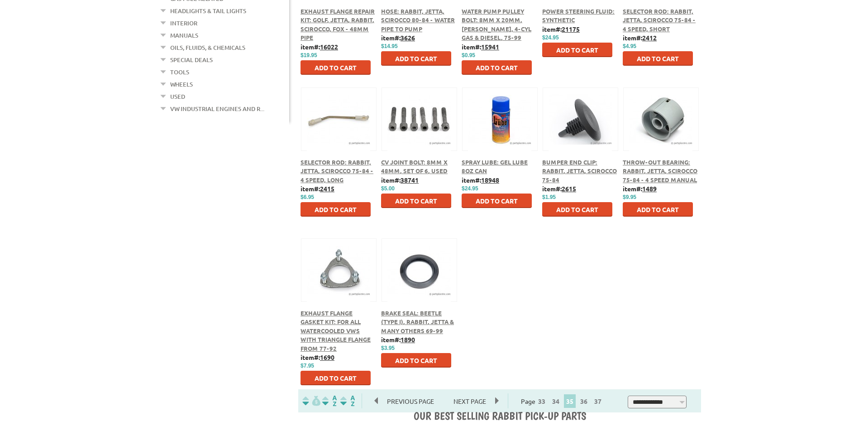
scroll to position [362, 0]
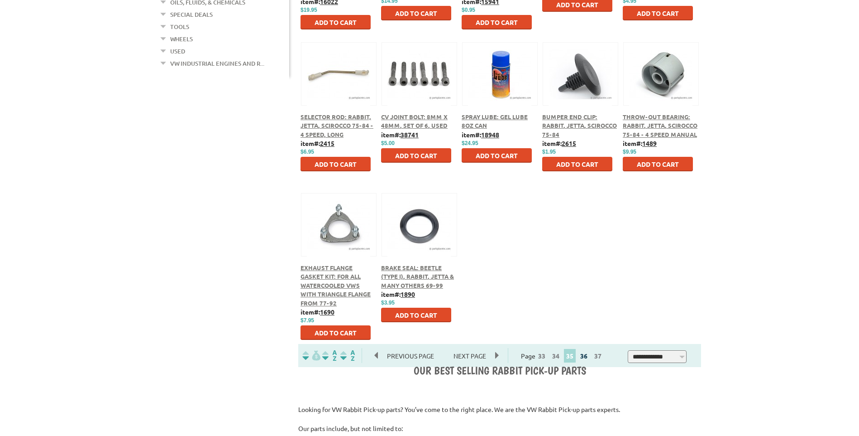
click at [585, 357] on link "36" at bounding box center [584, 355] width 12 height 8
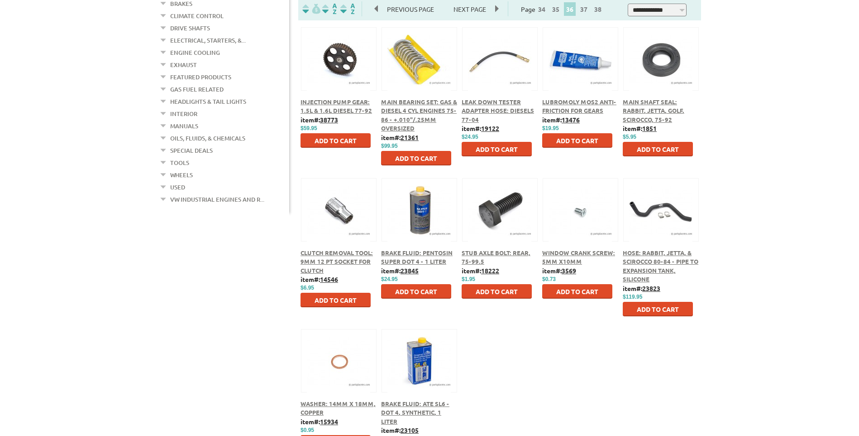
scroll to position [317, 0]
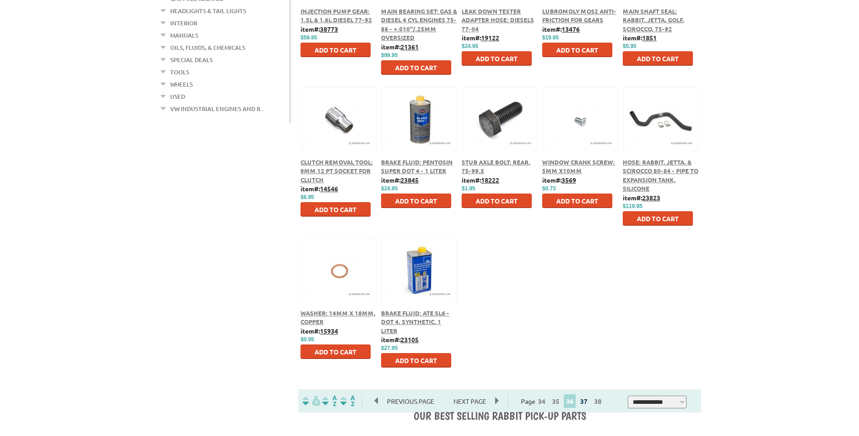
click at [587, 401] on link "37" at bounding box center [584, 401] width 12 height 8
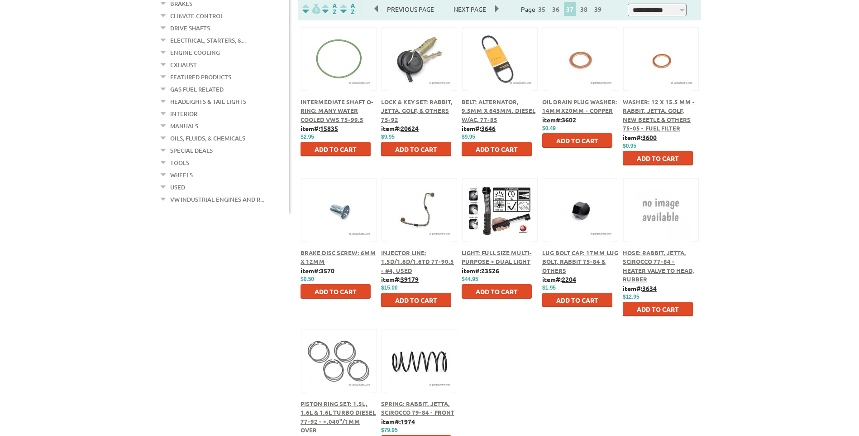
scroll to position [317, 0]
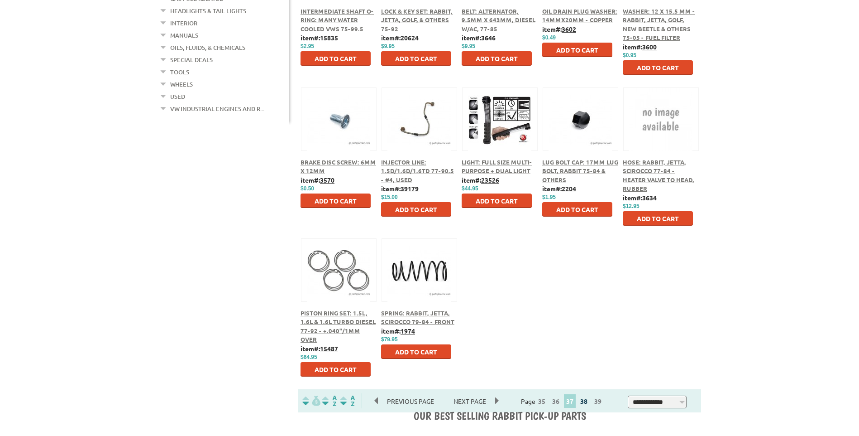
click at [587, 403] on link "38" at bounding box center [584, 401] width 12 height 8
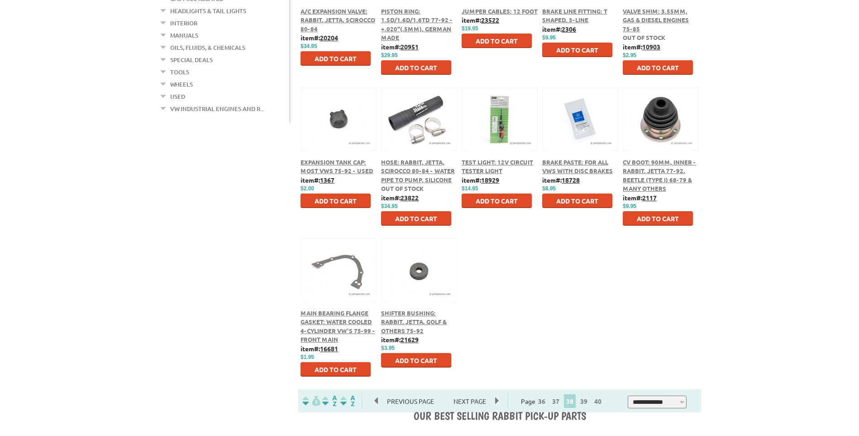
scroll to position [362, 0]
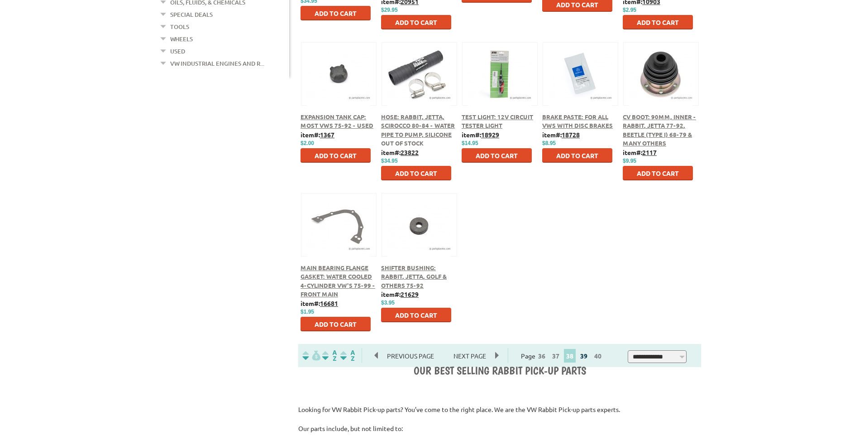
click at [590, 356] on link "39" at bounding box center [584, 355] width 12 height 8
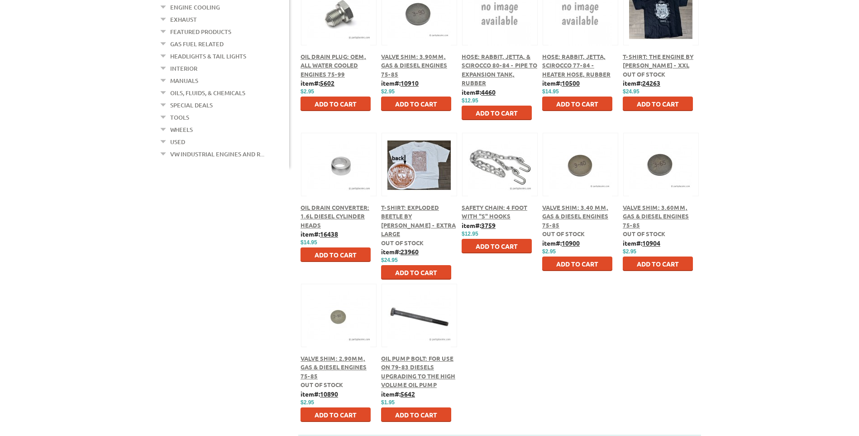
scroll to position [317, 0]
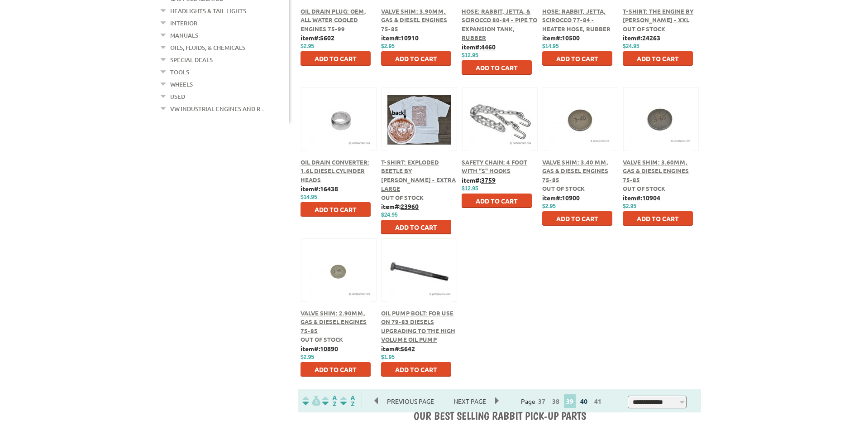
click at [590, 401] on link "40" at bounding box center [584, 401] width 12 height 8
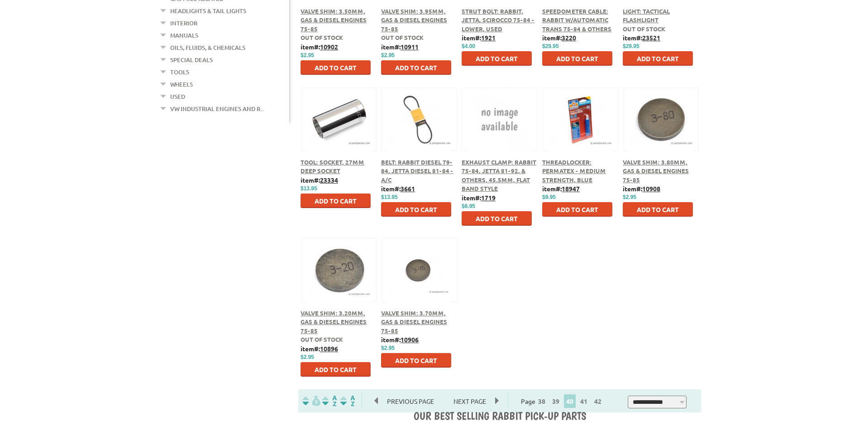
scroll to position [362, 0]
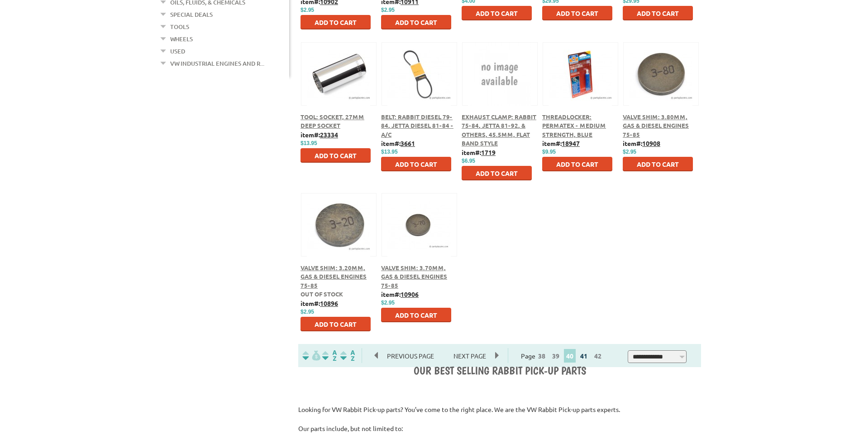
click at [589, 357] on link "41" at bounding box center [584, 355] width 12 height 8
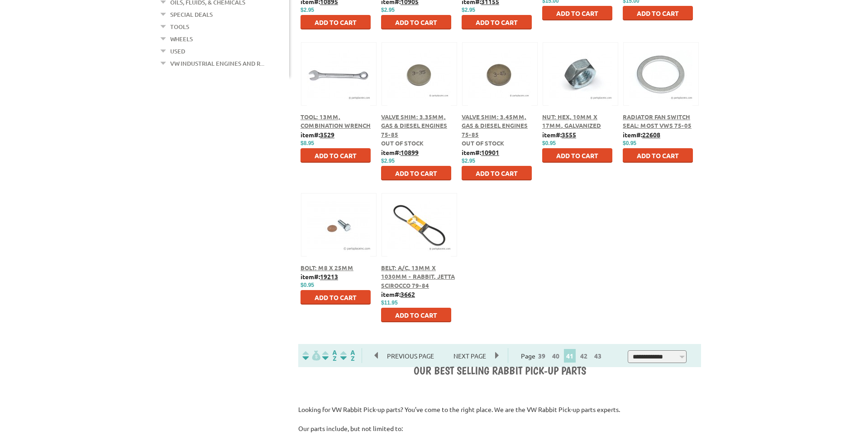
scroll to position [407, 0]
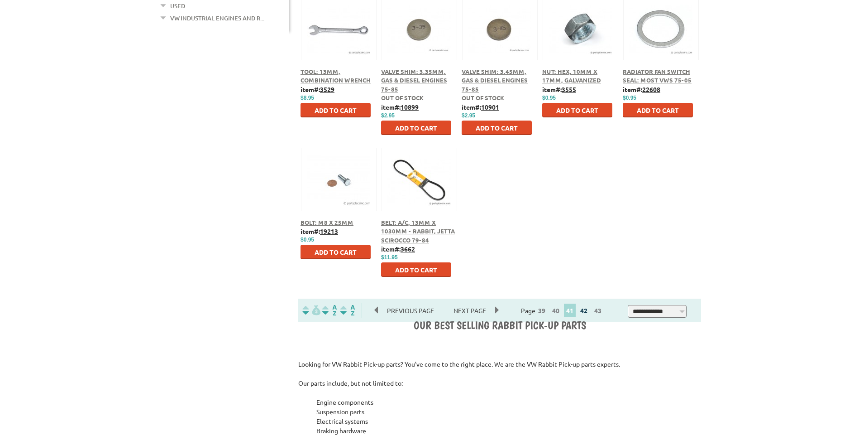
click at [586, 311] on link "42" at bounding box center [584, 310] width 12 height 8
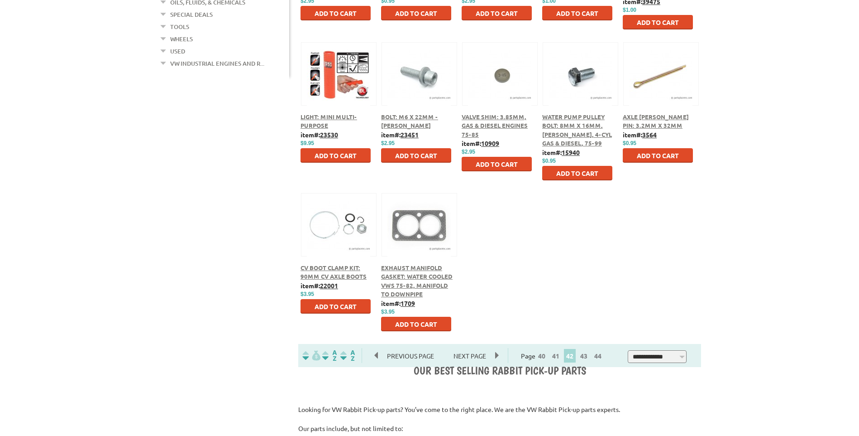
scroll to position [407, 0]
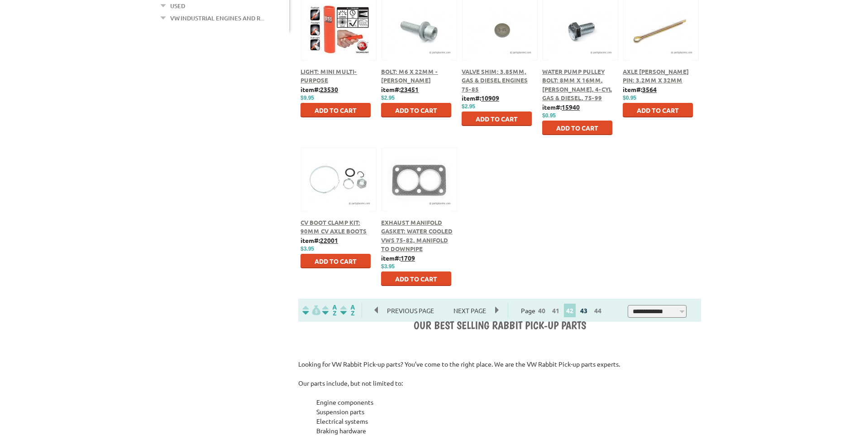
click at [590, 312] on link "43" at bounding box center [584, 310] width 12 height 8
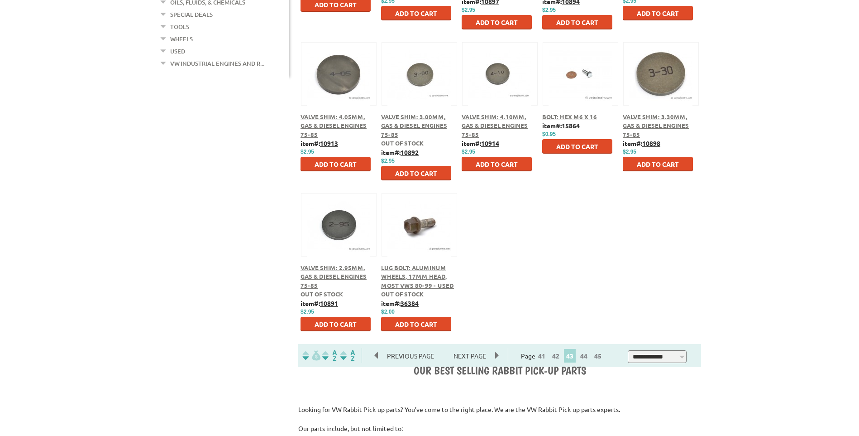
scroll to position [407, 0]
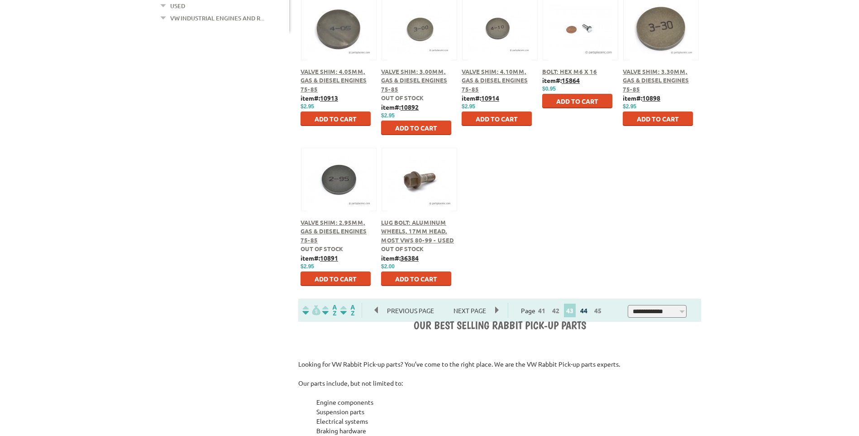
click at [590, 310] on link "44" at bounding box center [584, 310] width 12 height 8
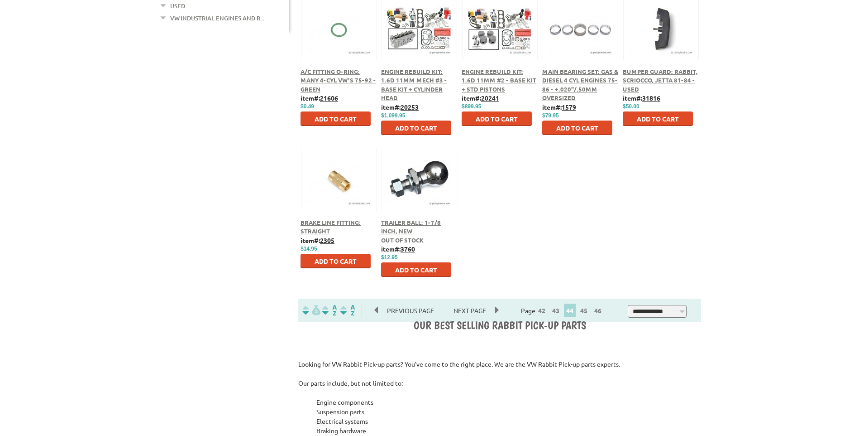
scroll to position [453, 0]
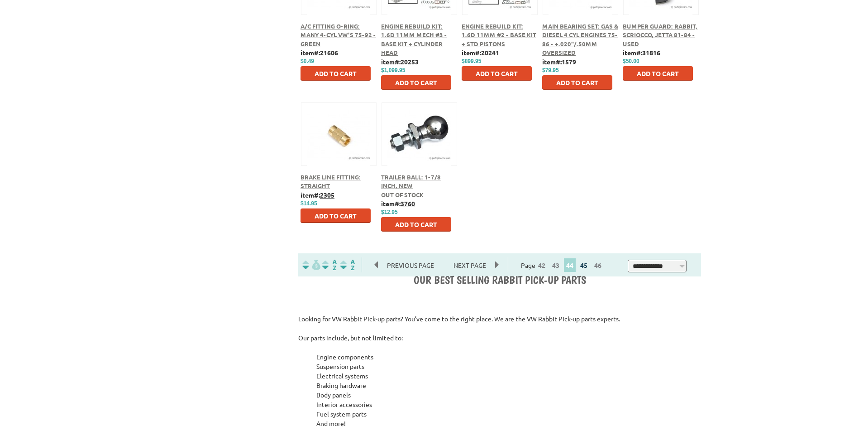
click at [588, 265] on link "45" at bounding box center [584, 265] width 12 height 8
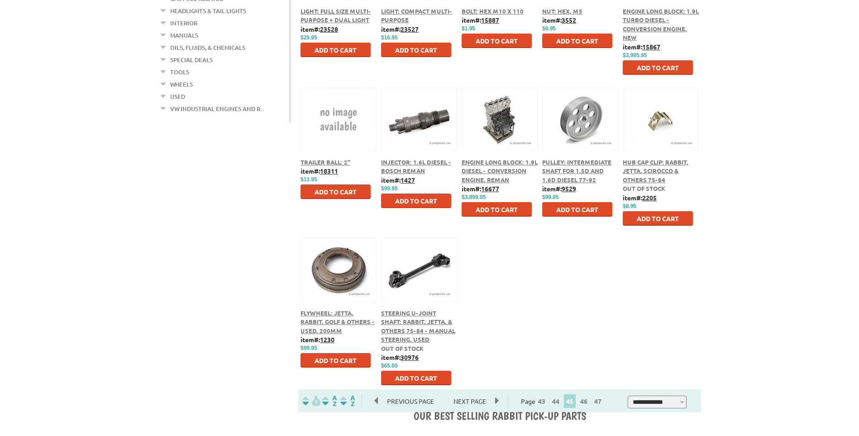
scroll to position [407, 0]
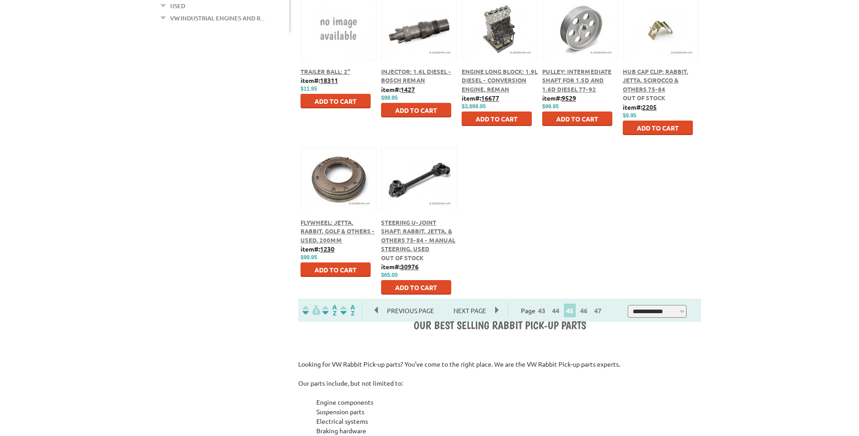
click at [582, 37] on div at bounding box center [580, 18] width 75 height 42
click at [575, 79] on span "Pulley: Intermediate Shaft for 1.5D and 1.6D Diesel 77-92" at bounding box center [576, 79] width 69 height 25
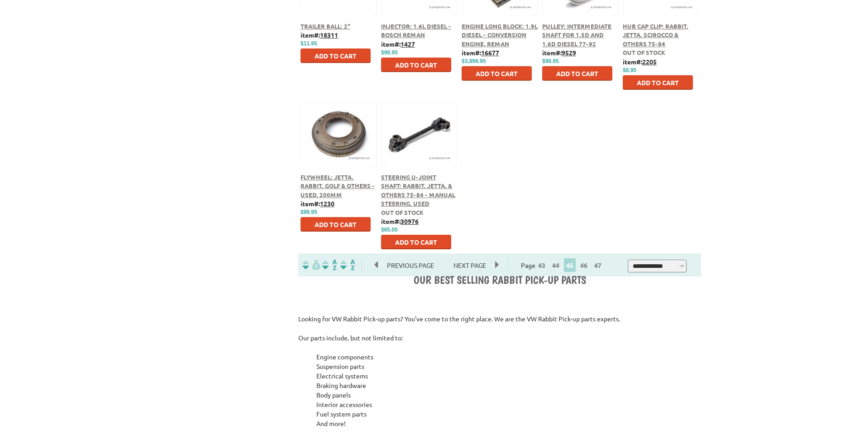
scroll to position [498, 0]
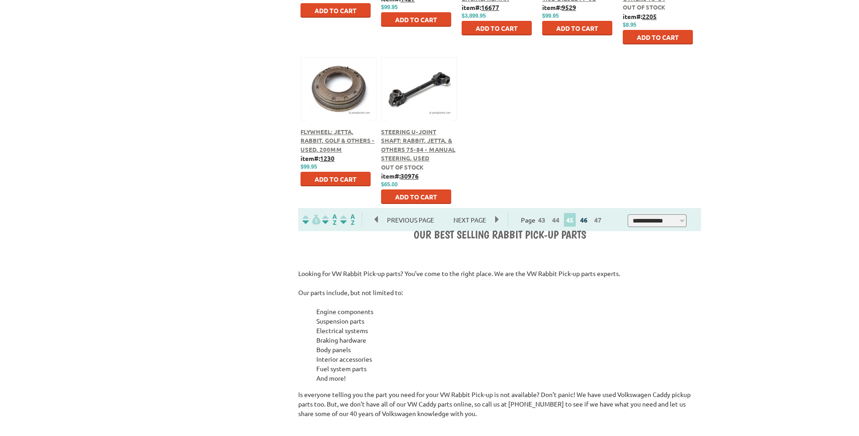
click at [590, 221] on link "46" at bounding box center [584, 220] width 12 height 8
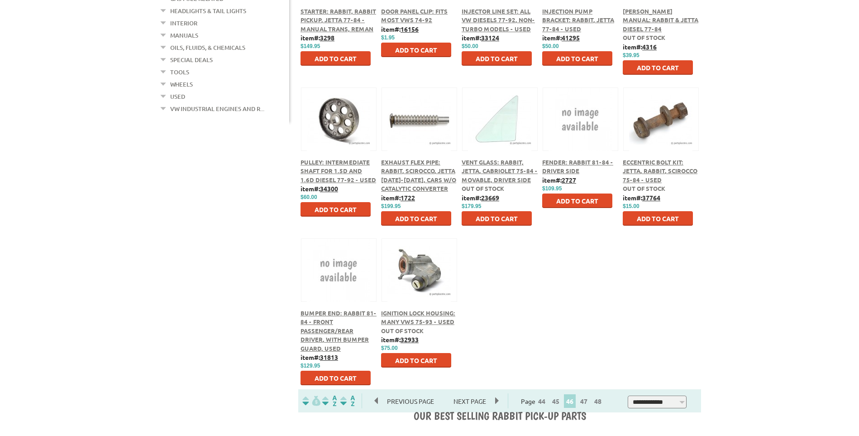
scroll to position [226, 0]
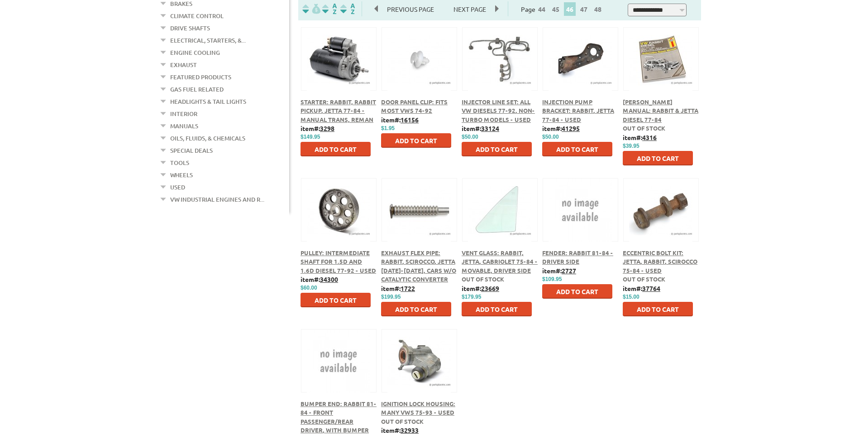
click at [650, 107] on div "[PERSON_NAME] Manual: Rabbit & Jetta Diesel 77-84" at bounding box center [661, 110] width 76 height 27
click at [652, 108] on span "[PERSON_NAME] Manual: Rabbit & Jetta Diesel 77-84" at bounding box center [661, 110] width 76 height 25
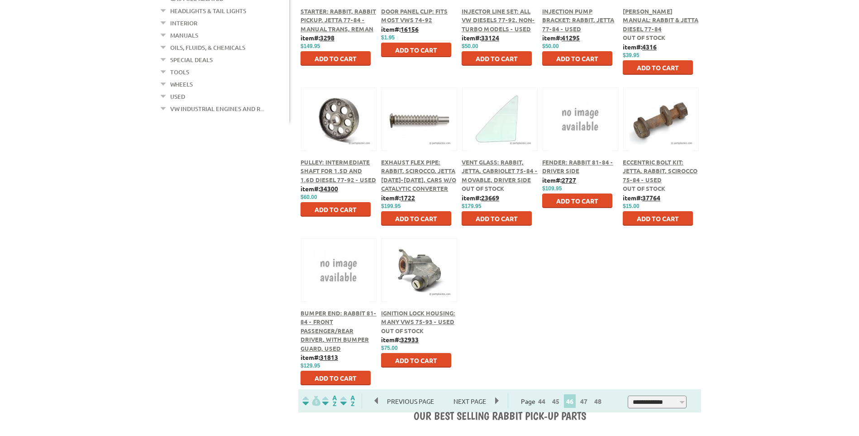
scroll to position [362, 0]
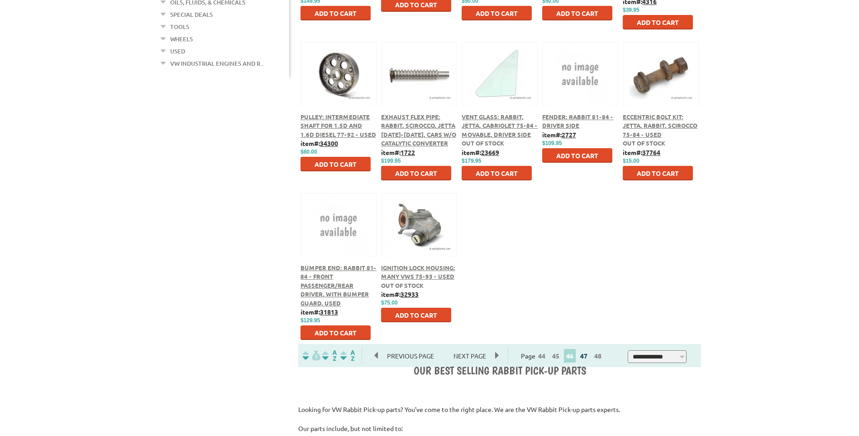
click at [587, 358] on link "47" at bounding box center [584, 355] width 12 height 8
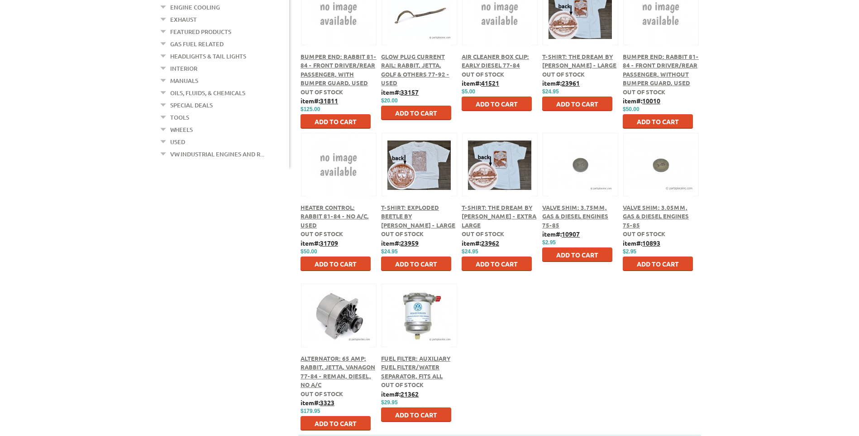
scroll to position [317, 0]
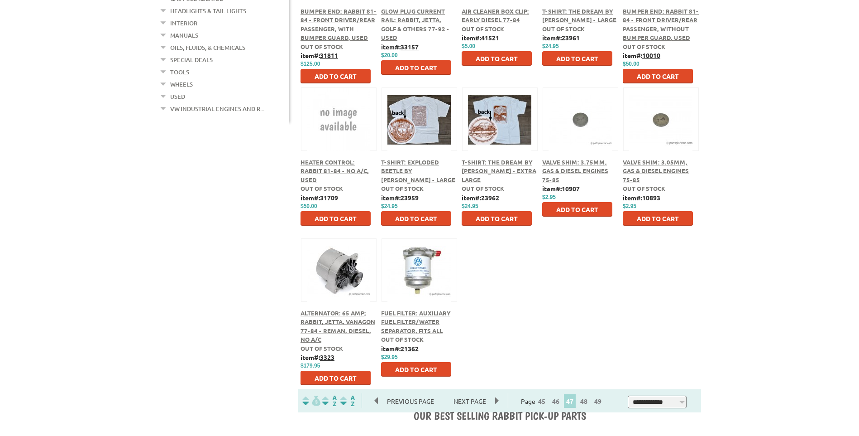
click at [423, 321] on span "Fuel Filter: Auxiliary Fuel Filter/Water Separator, Fits All" at bounding box center [415, 321] width 69 height 25
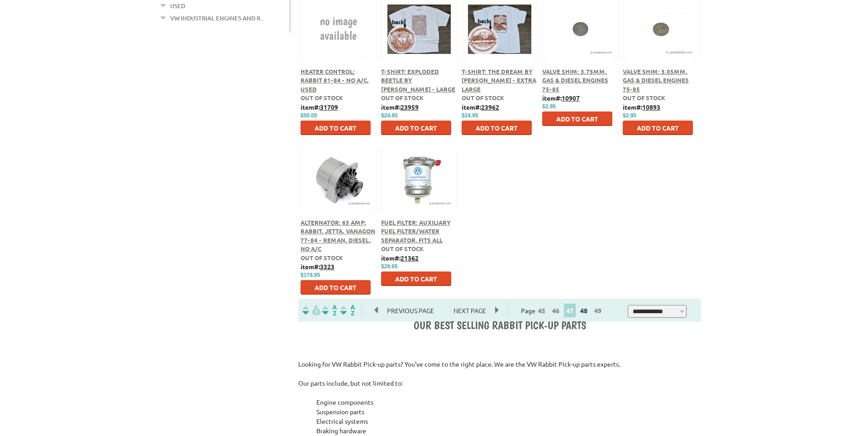
click at [587, 312] on link "48" at bounding box center [584, 310] width 12 height 8
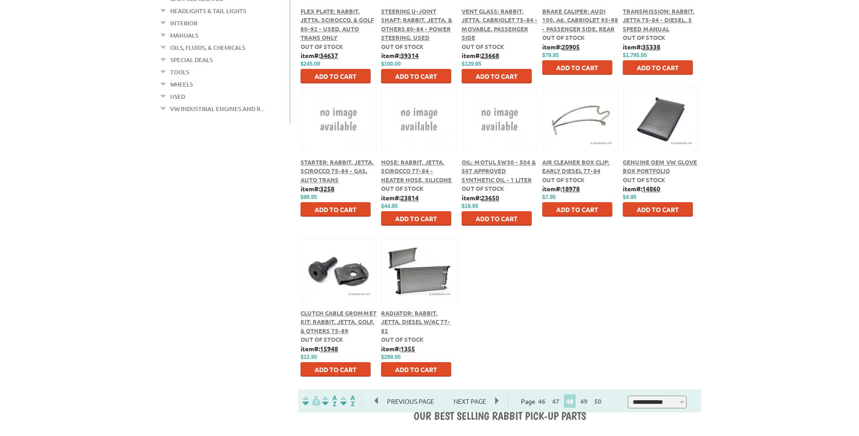
scroll to position [362, 0]
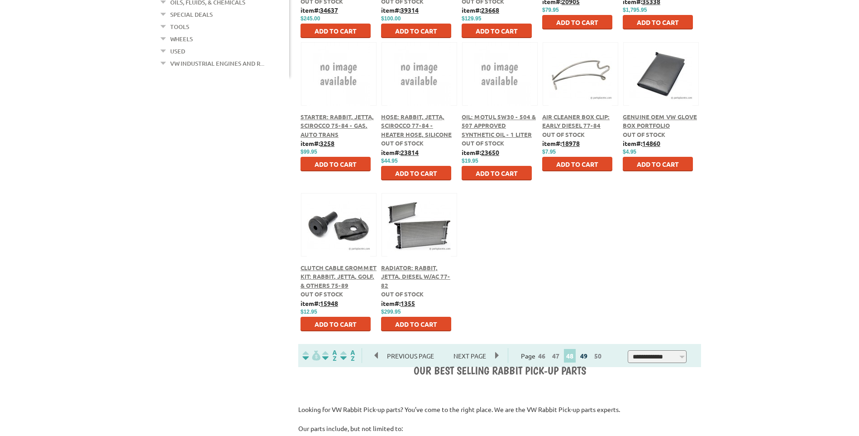
click at [587, 356] on link "49" at bounding box center [584, 355] width 12 height 8
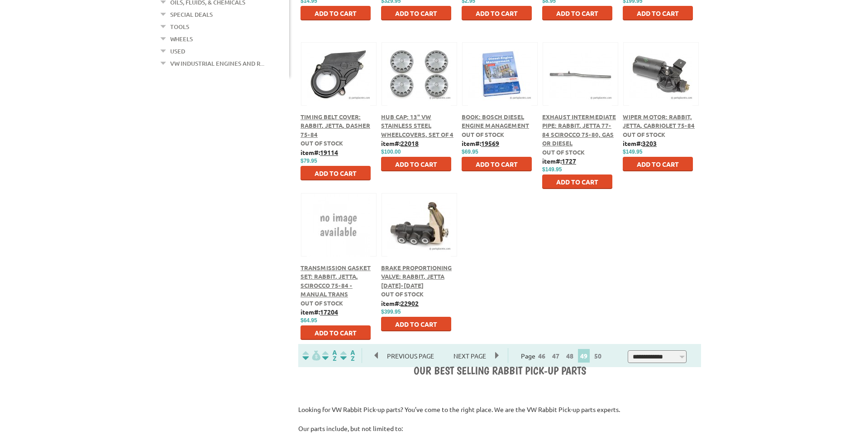
scroll to position [407, 0]
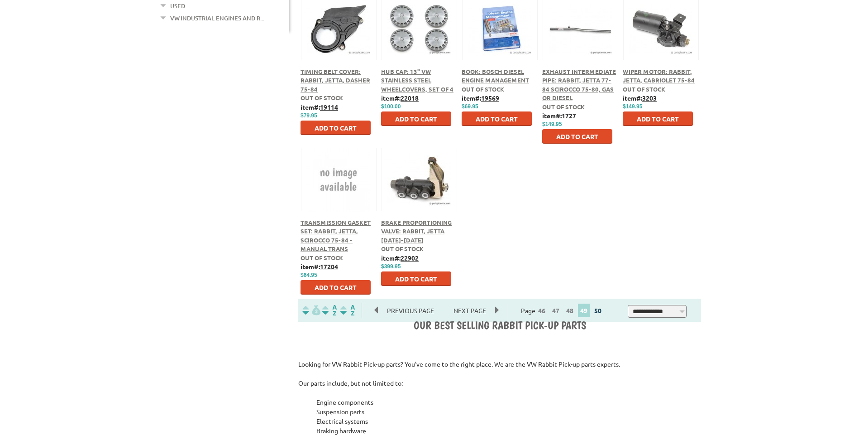
click at [604, 311] on link "50" at bounding box center [598, 310] width 12 height 8
